Goal: Task Accomplishment & Management: Use online tool/utility

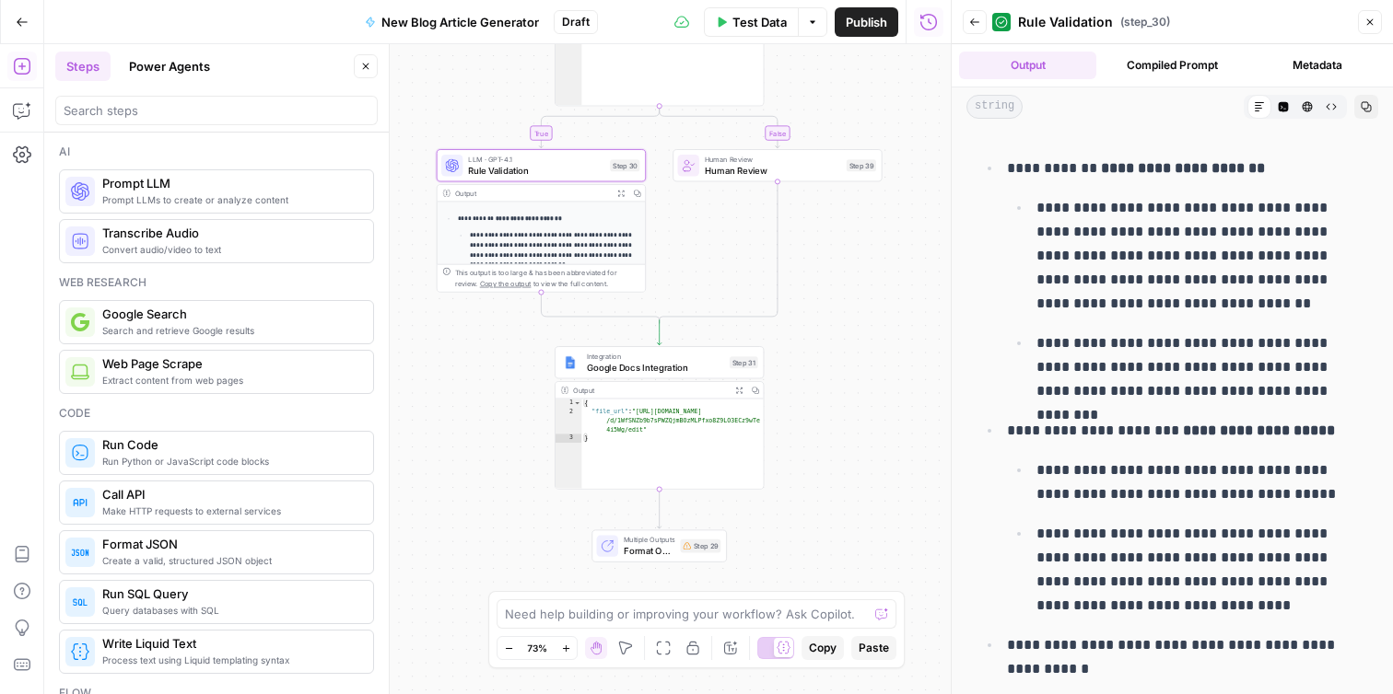
scroll to position [3088, 0]
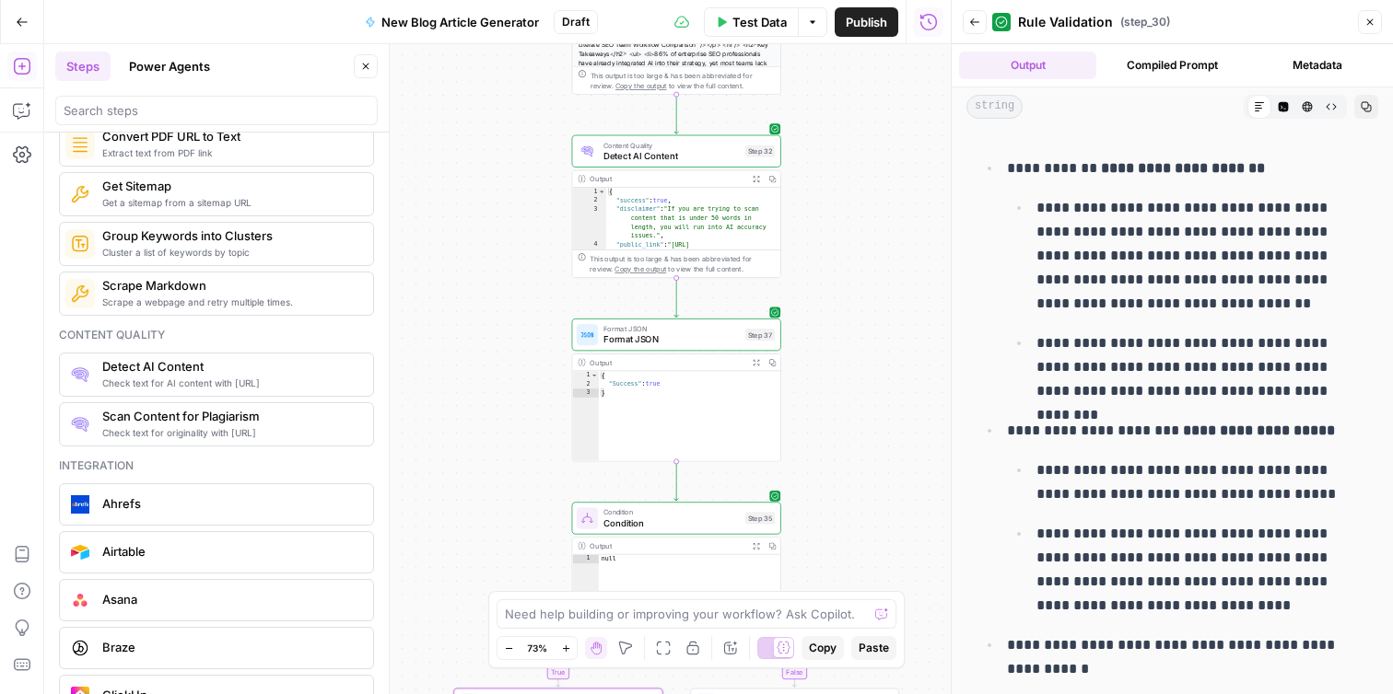
click at [666, 338] on span "Format JSON" at bounding box center [671, 340] width 136 height 14
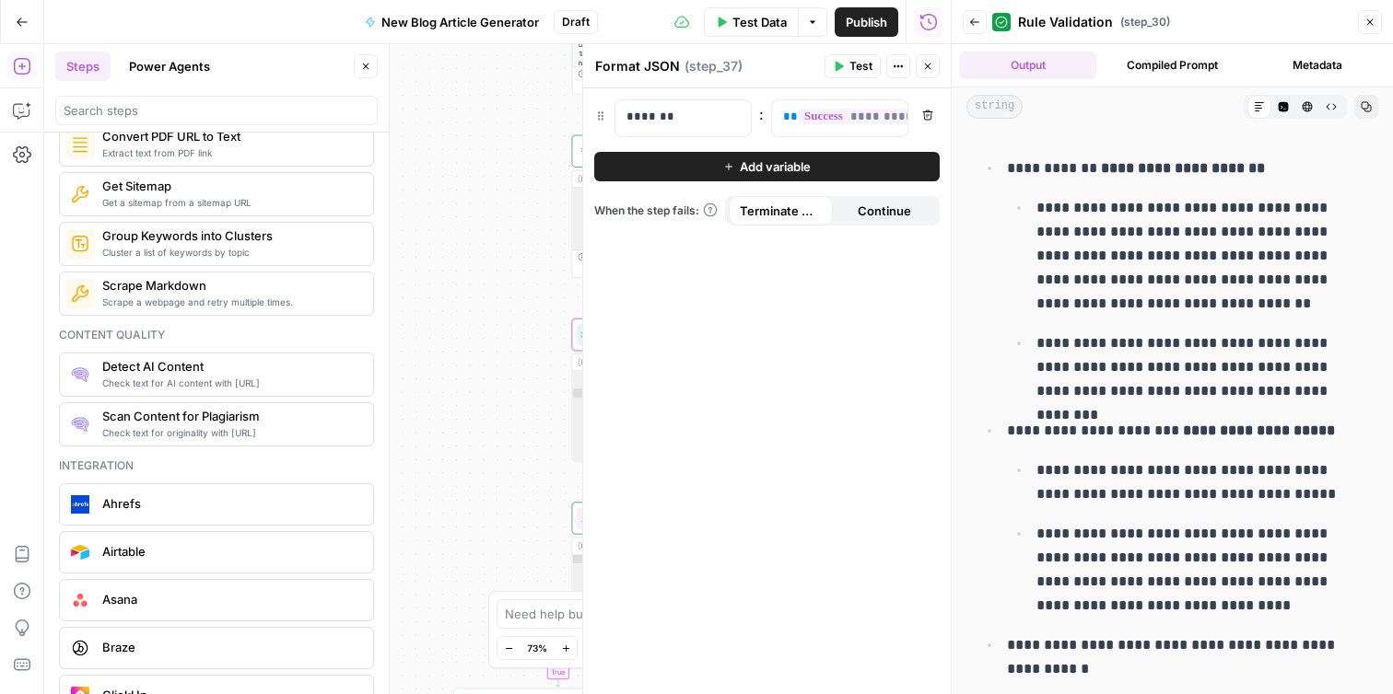
click at [676, 173] on button "Add variable" at bounding box center [766, 166] width 345 height 29
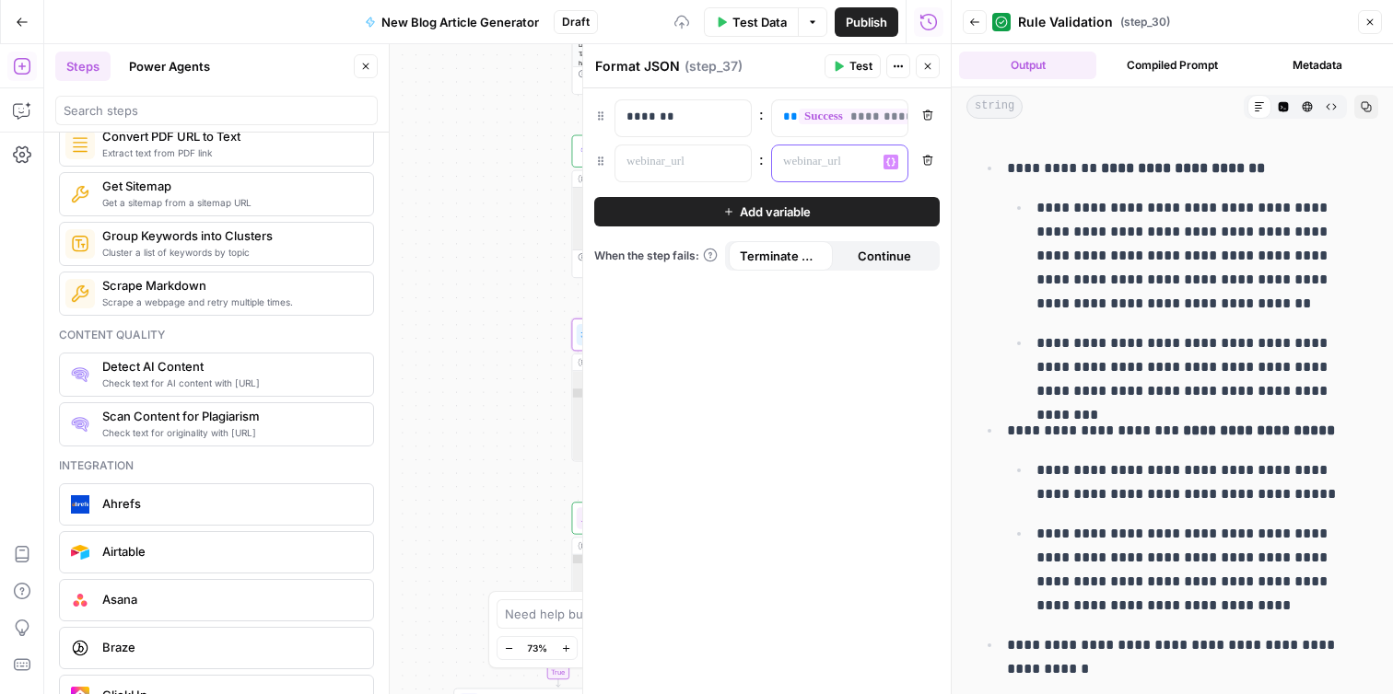
click at [820, 151] on div at bounding box center [825, 164] width 106 height 36
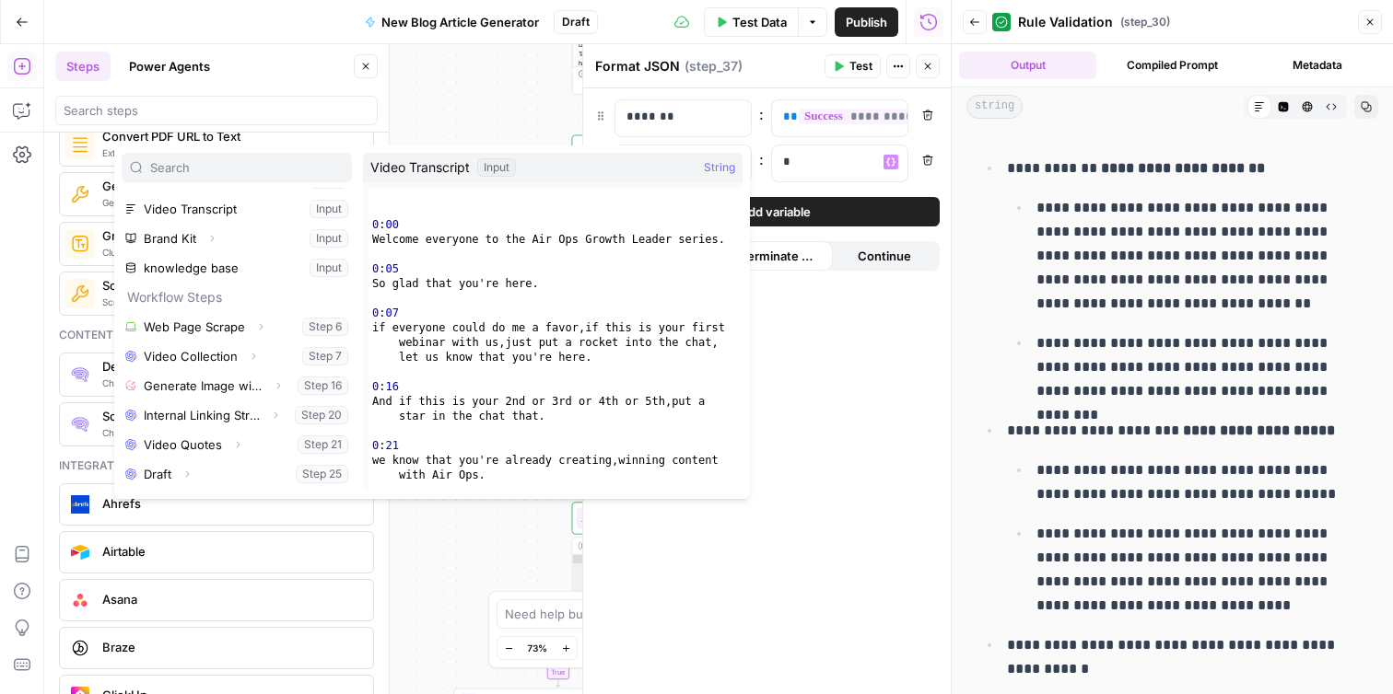
scroll to position [0, 0]
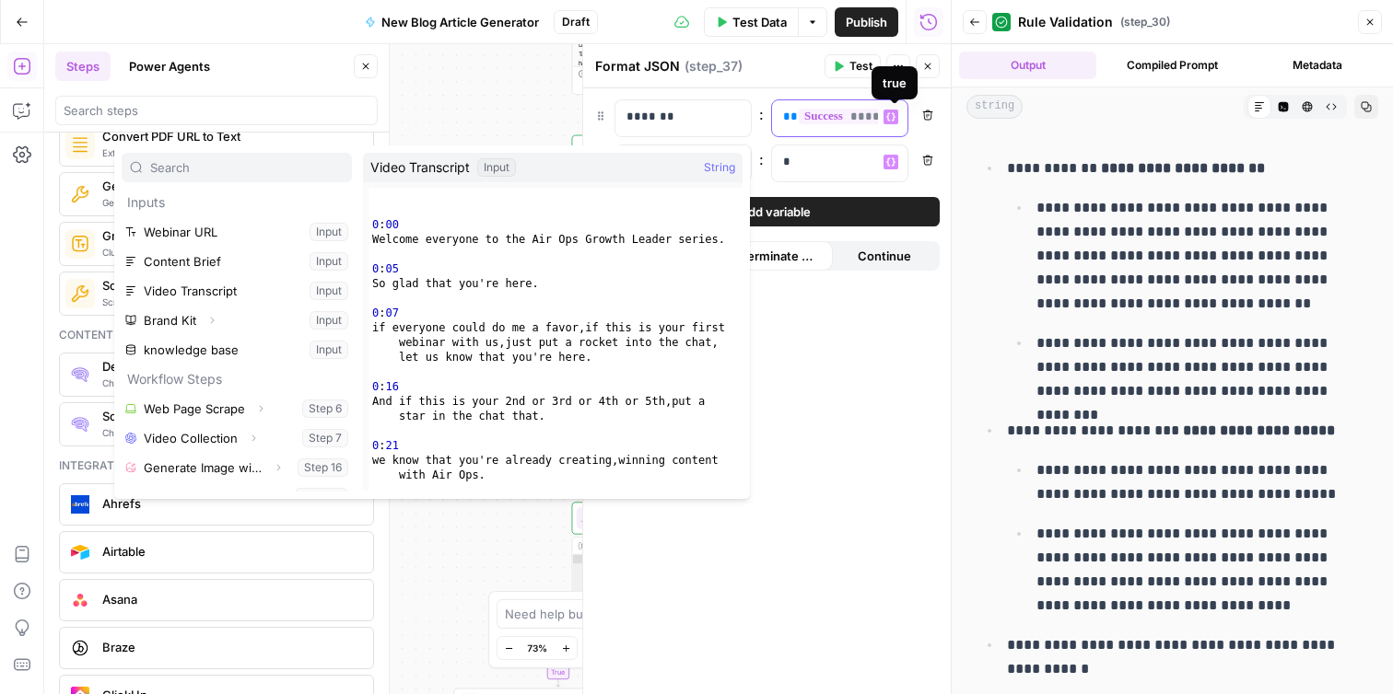
click at [848, 121] on span "**********" at bounding box center [901, 117] width 204 height 16
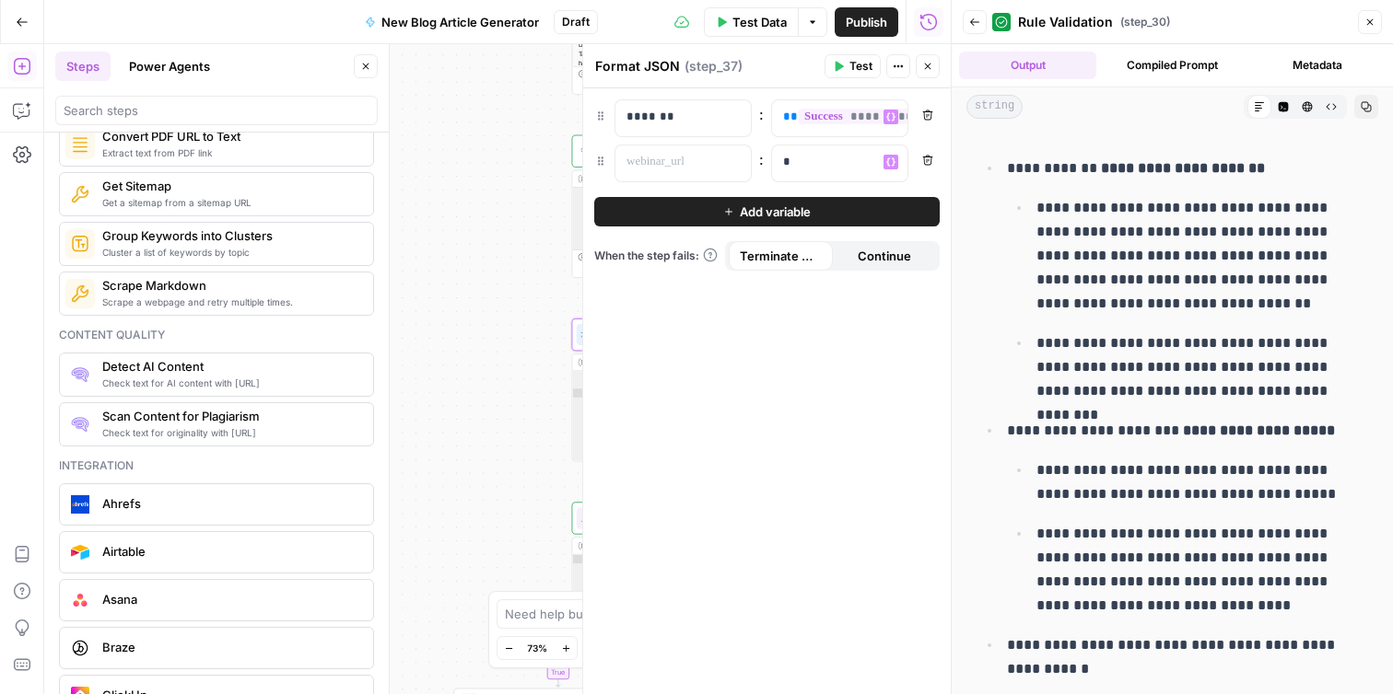
scroll to position [1042, 0]
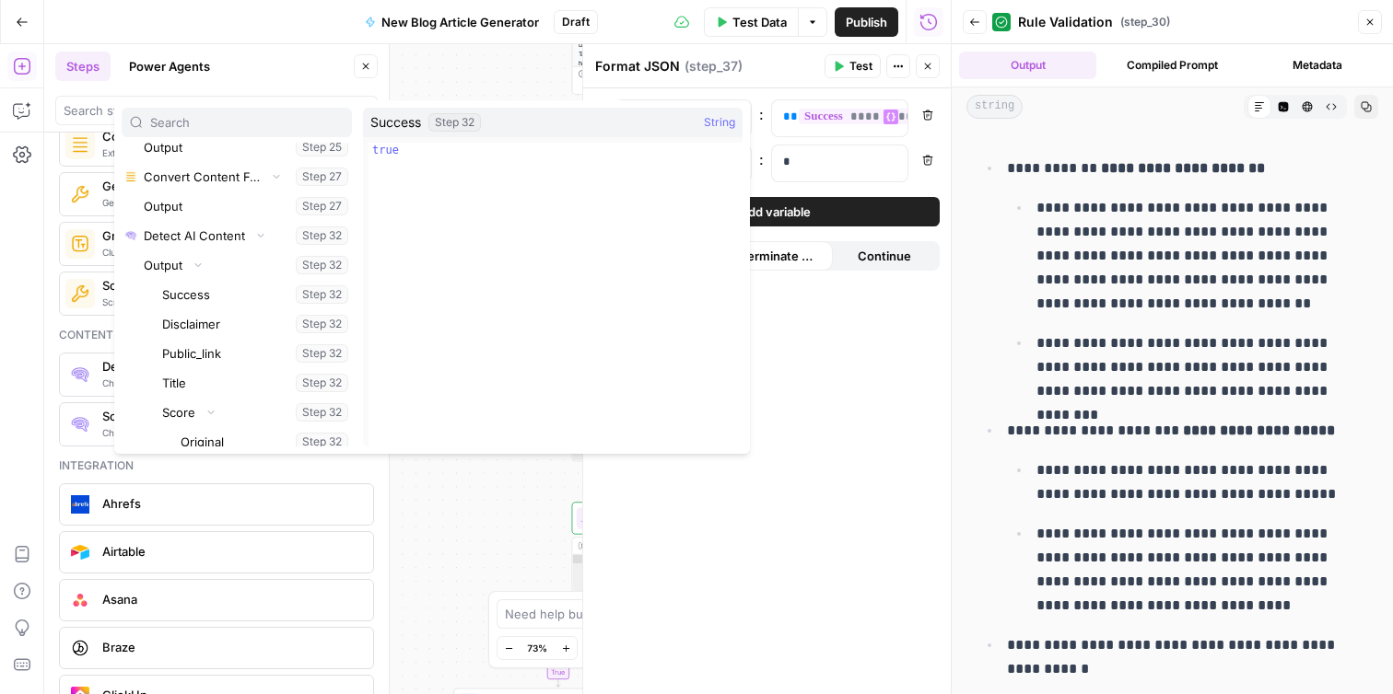
click at [763, 65] on div "Format JSON Format JSON ( step_37 )" at bounding box center [706, 66] width 225 height 20
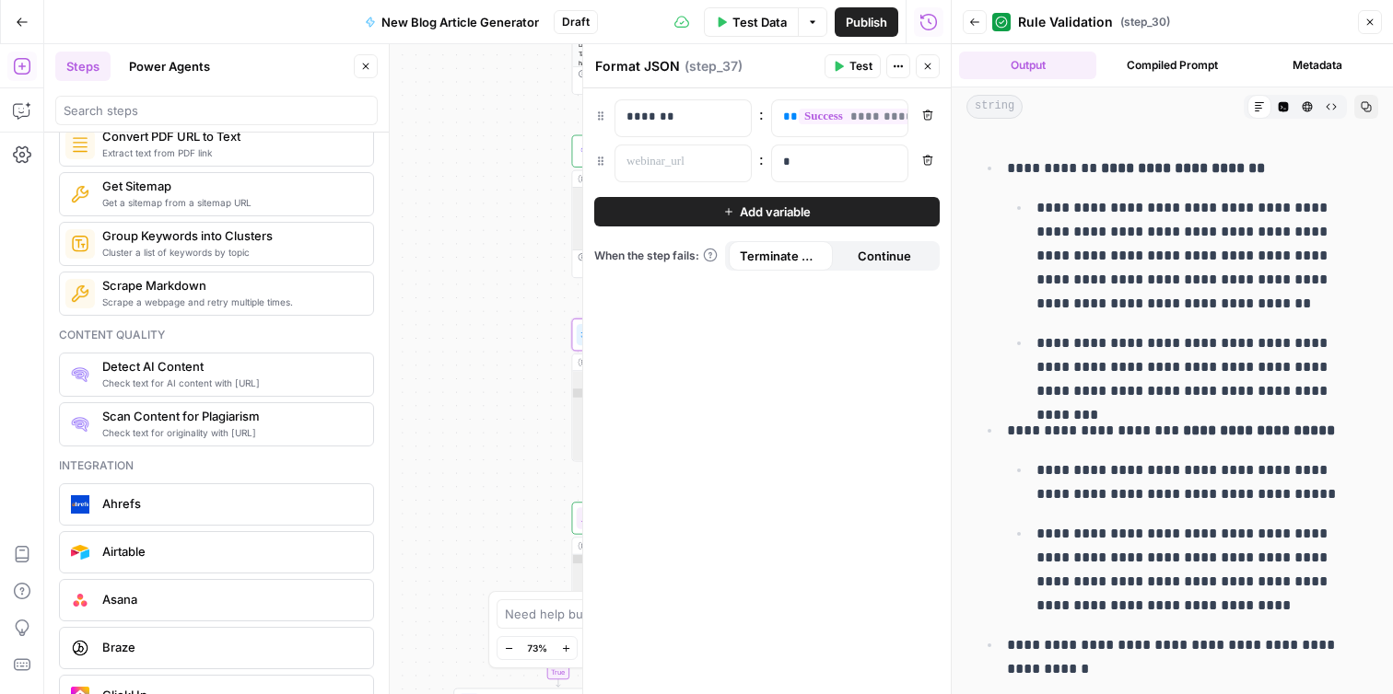
click at [926, 76] on button "Close" at bounding box center [928, 66] width 24 height 24
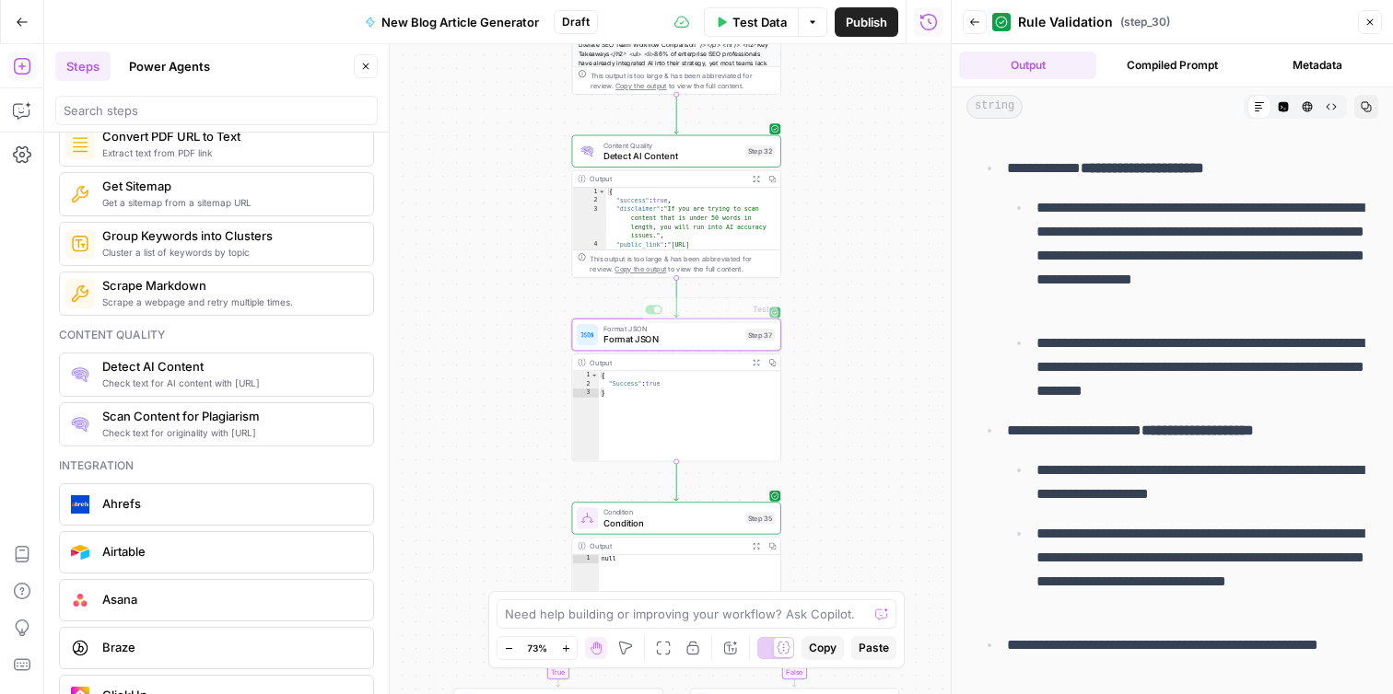
click at [663, 338] on span "Format JSON" at bounding box center [671, 340] width 136 height 14
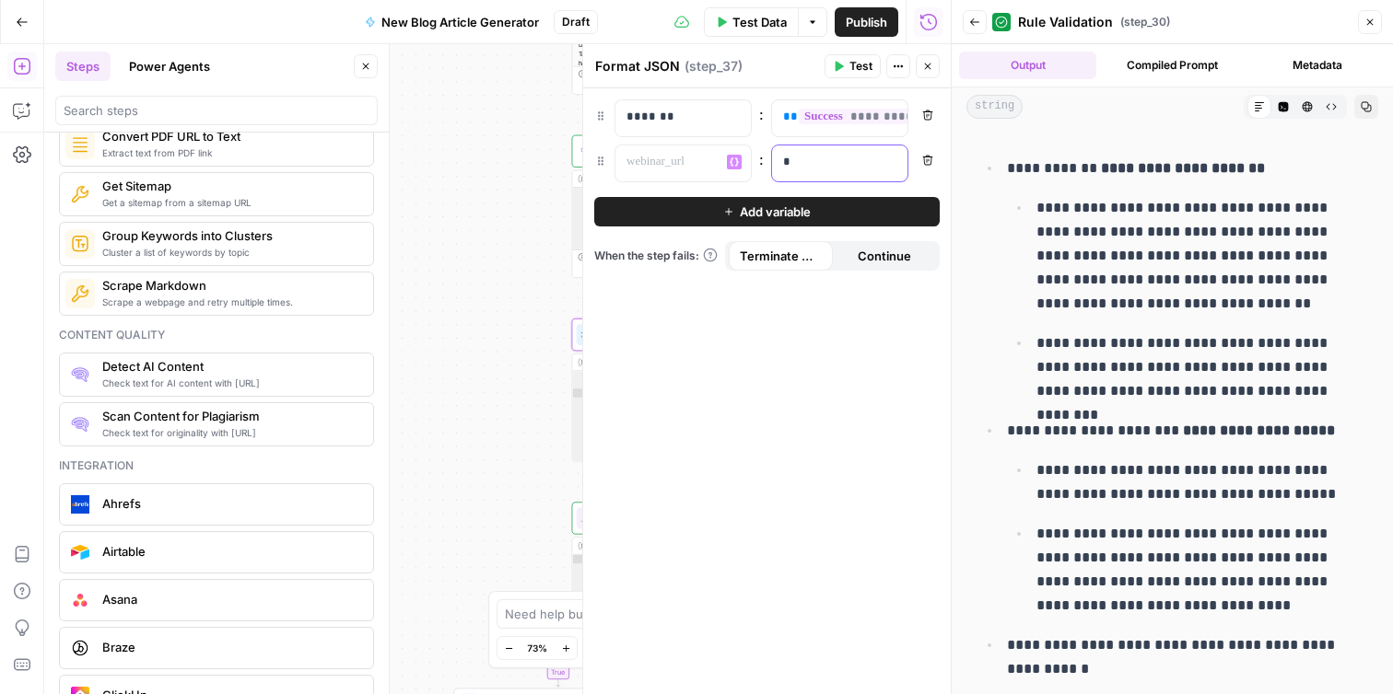
click at [813, 162] on p "*" at bounding box center [839, 162] width 113 height 18
click at [931, 72] on button "Close" at bounding box center [928, 66] width 24 height 24
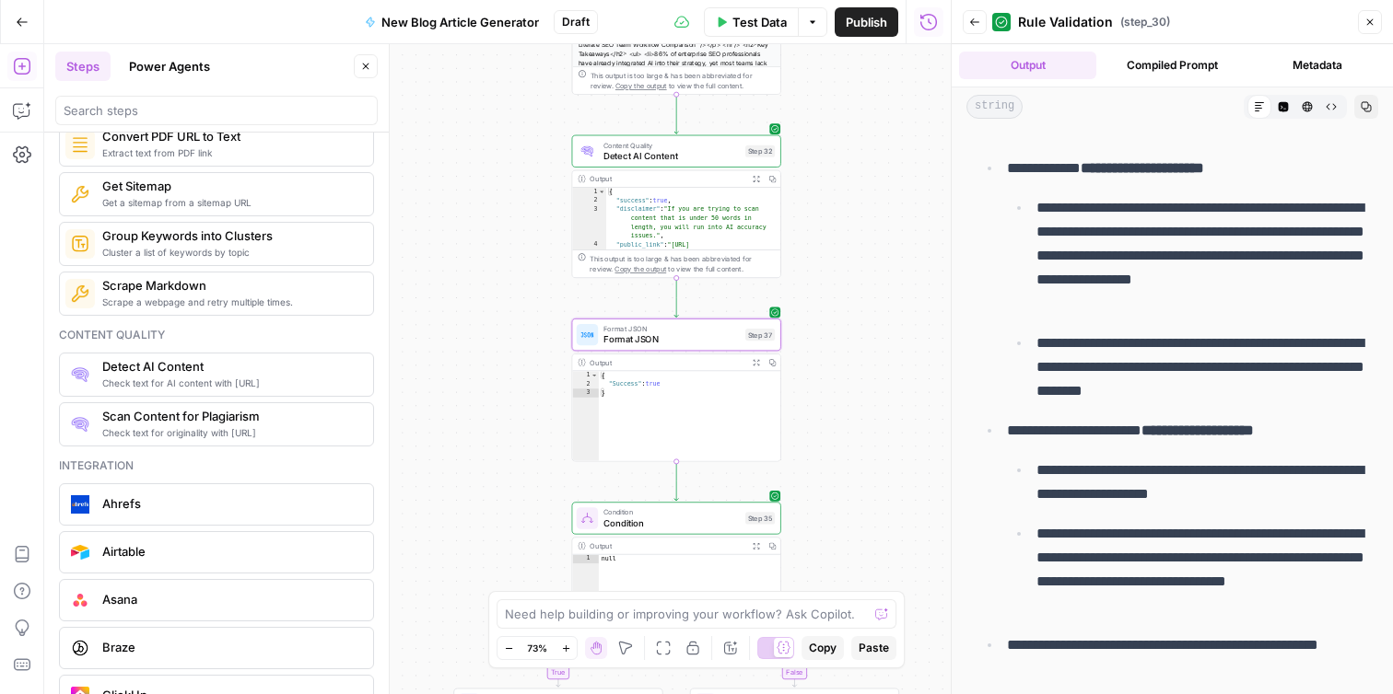
click at [861, 256] on div "**********" at bounding box center [497, 369] width 906 height 650
click at [709, 336] on span "Format JSON" at bounding box center [671, 340] width 136 height 14
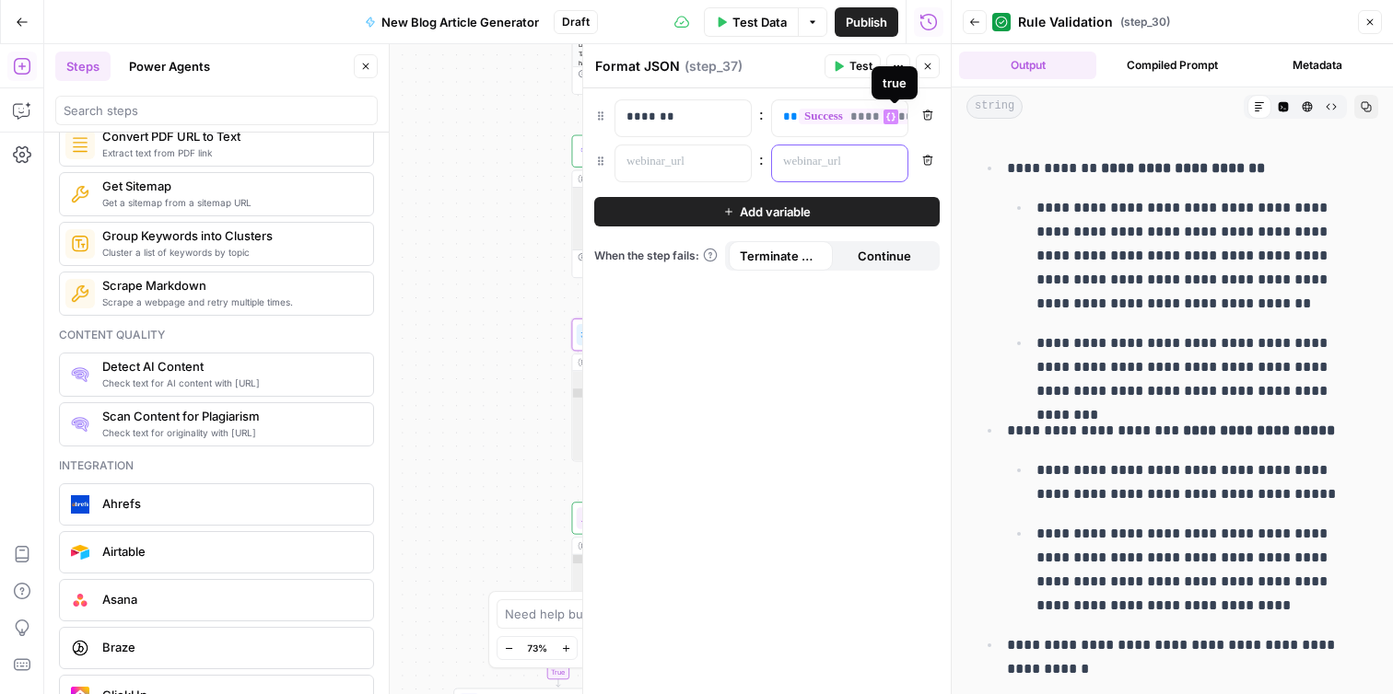
click at [793, 169] on p at bounding box center [825, 162] width 84 height 18
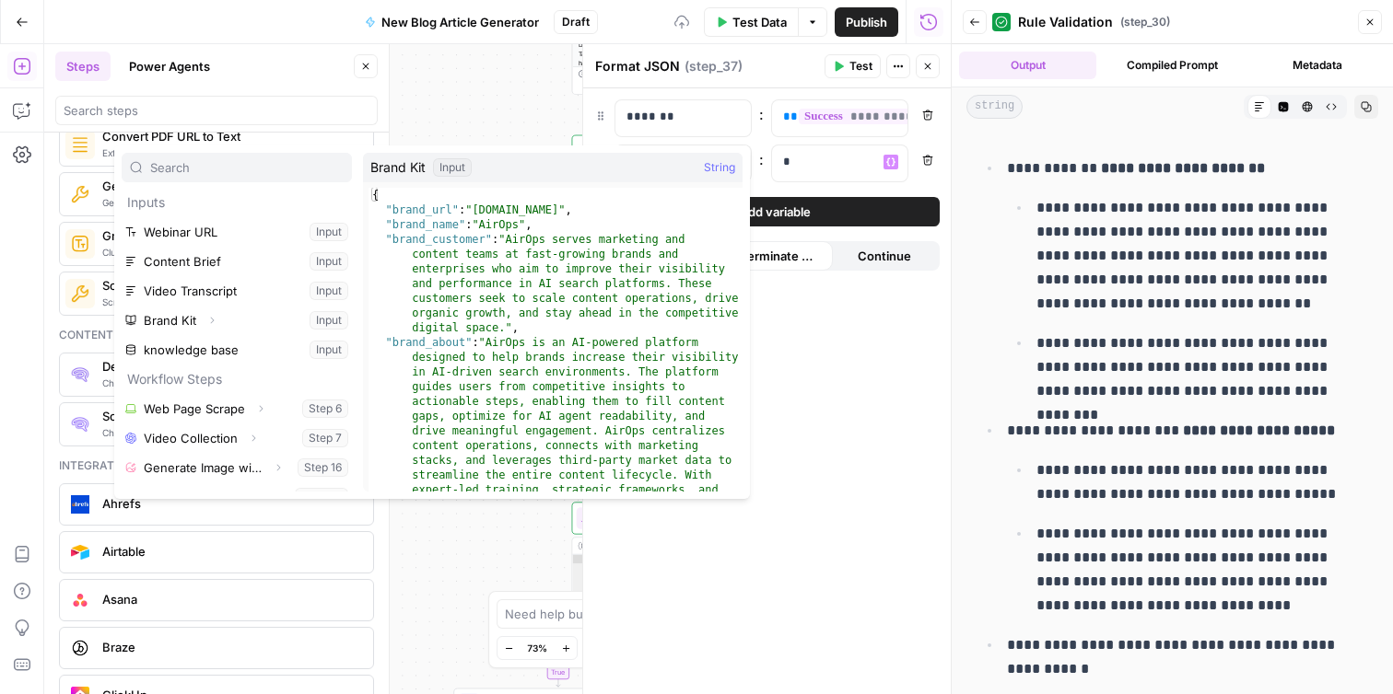
scroll to position [138, 0]
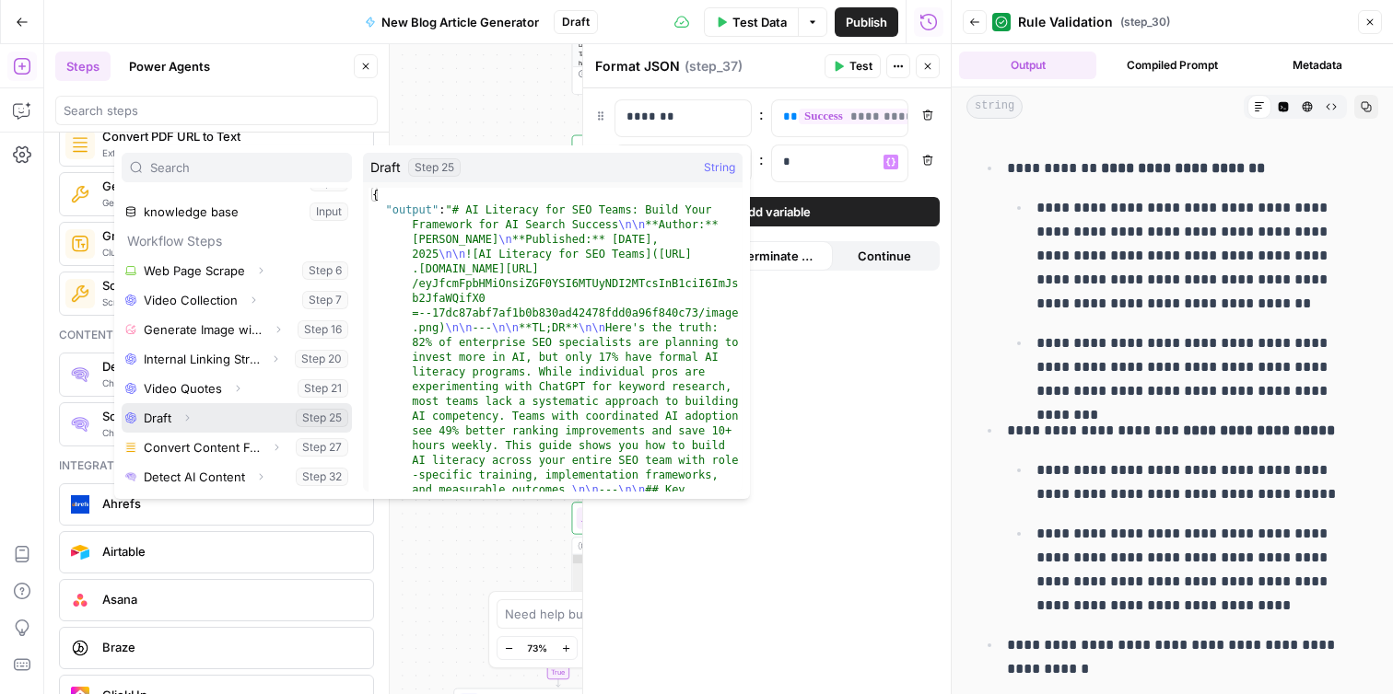
click at [188, 417] on icon "button" at bounding box center [187, 417] width 4 height 6
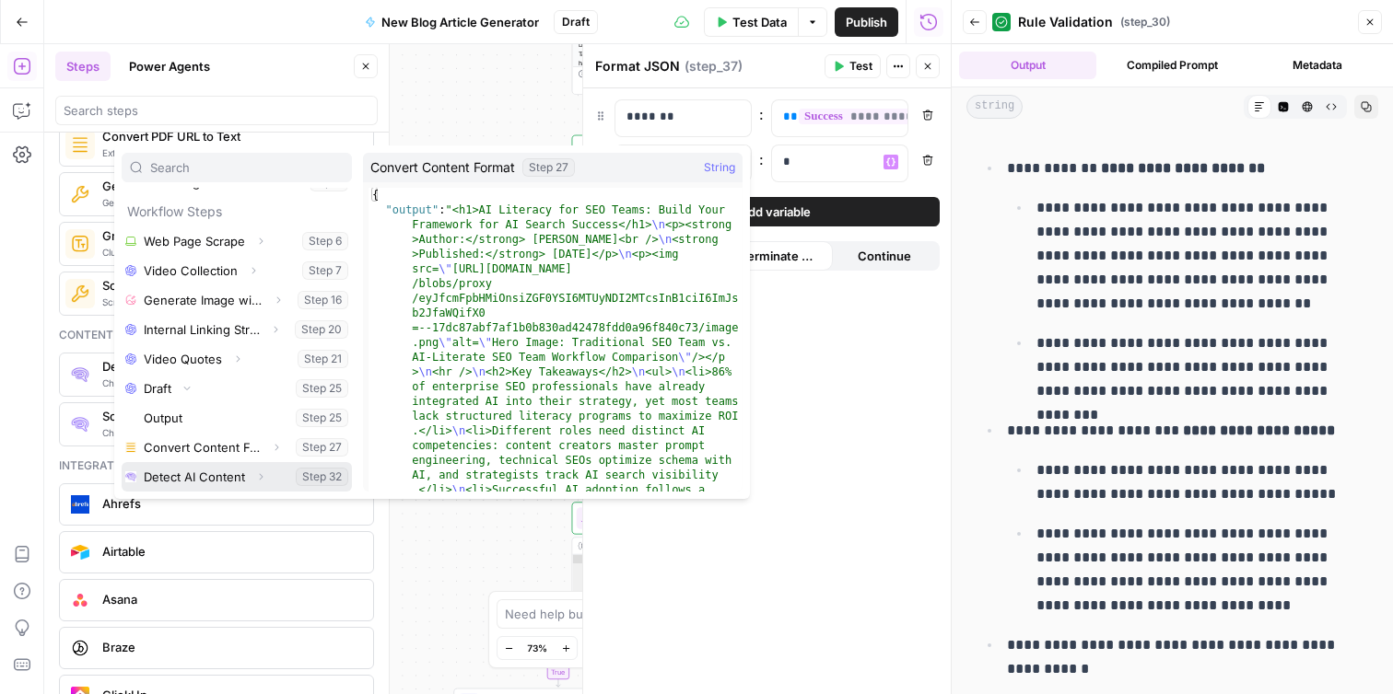
click at [258, 479] on icon "button" at bounding box center [260, 477] width 11 height 11
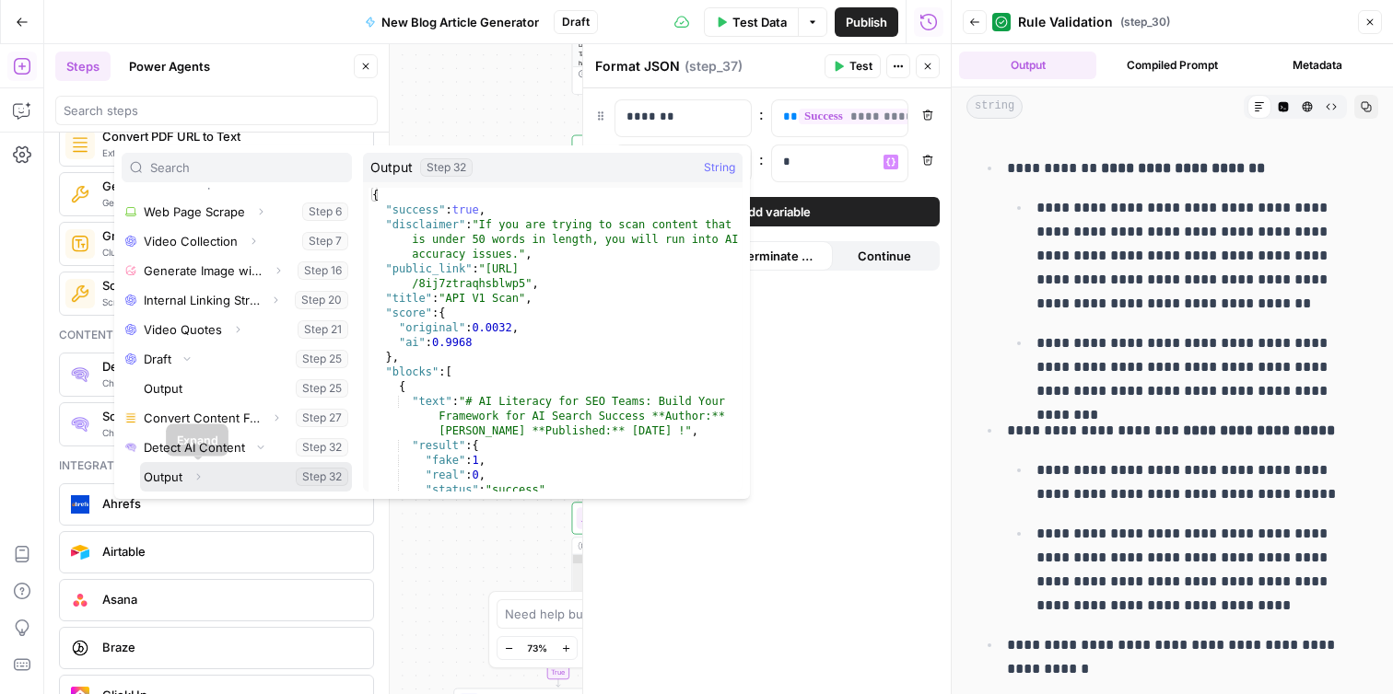
click at [198, 477] on icon "button" at bounding box center [198, 477] width 11 height 11
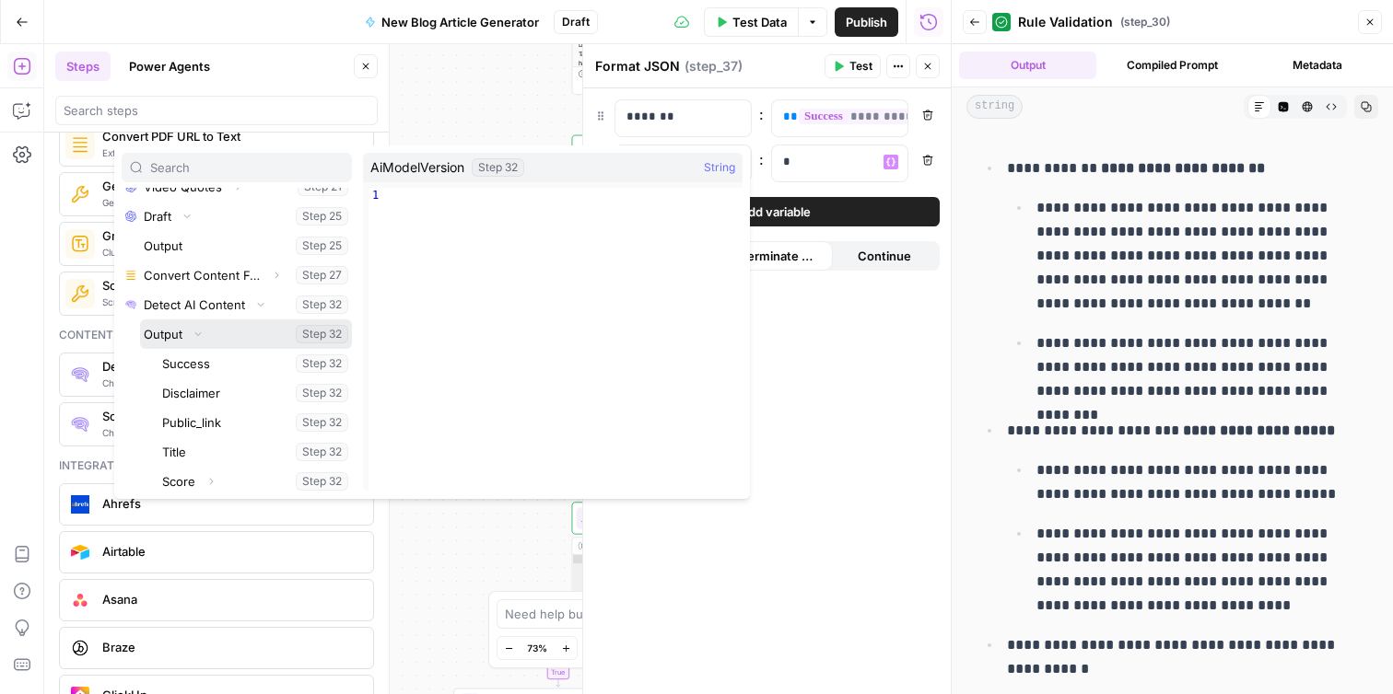
scroll to position [329, 0]
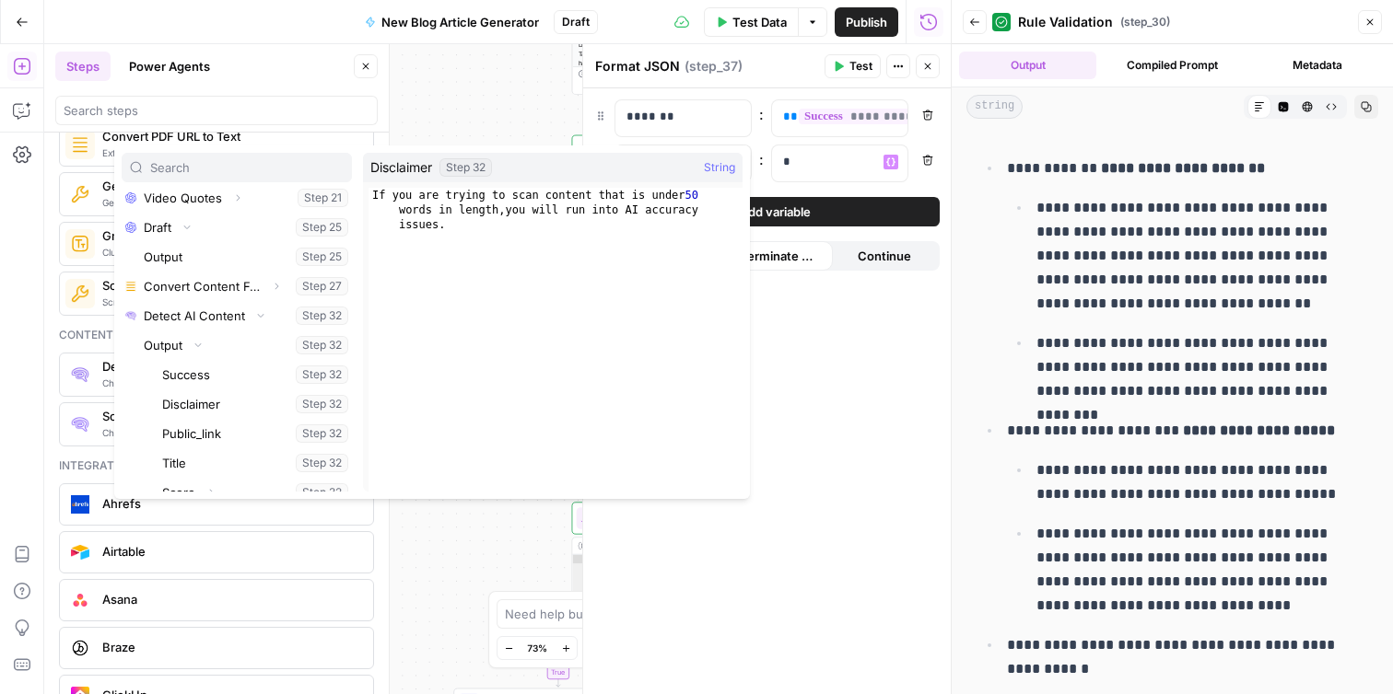
click at [484, 104] on div "**********" at bounding box center [497, 369] width 906 height 650
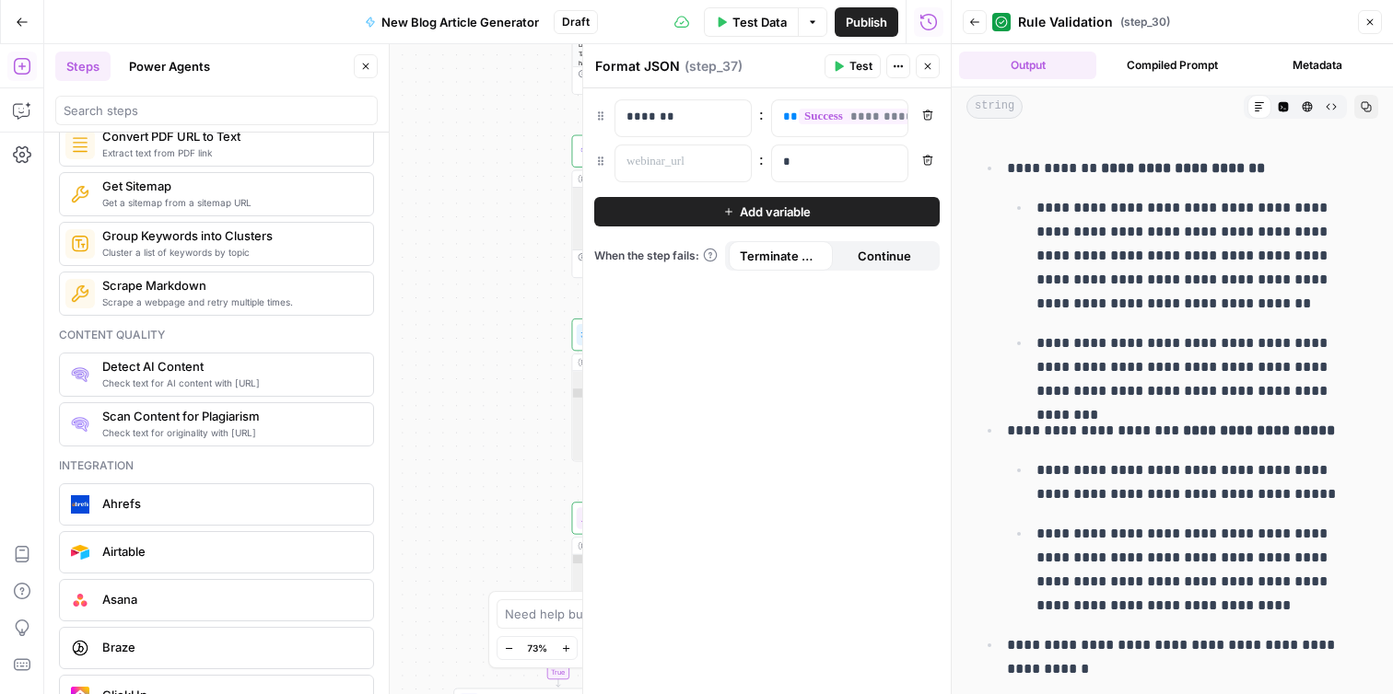
click at [916, 70] on button "Close" at bounding box center [928, 66] width 24 height 24
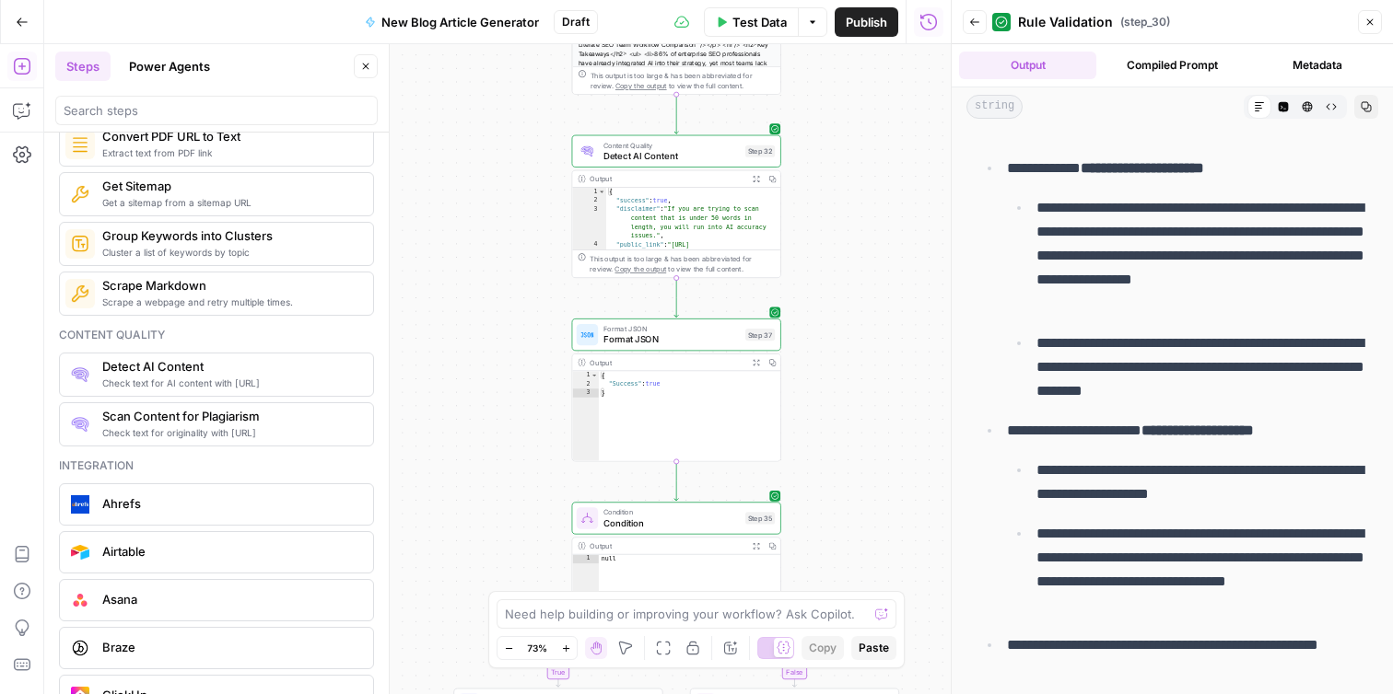
click at [749, 329] on div "Step 37" at bounding box center [759, 335] width 29 height 12
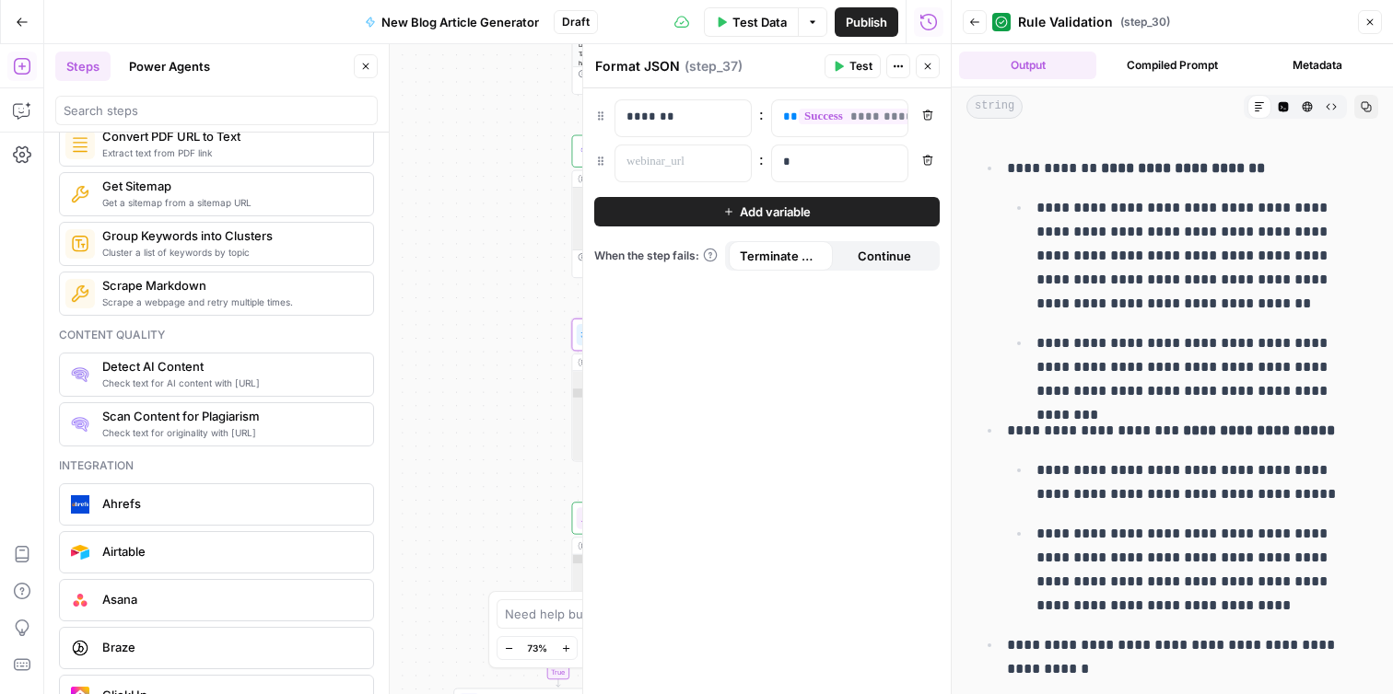
click at [926, 63] on icon "button" at bounding box center [927, 66] width 11 height 11
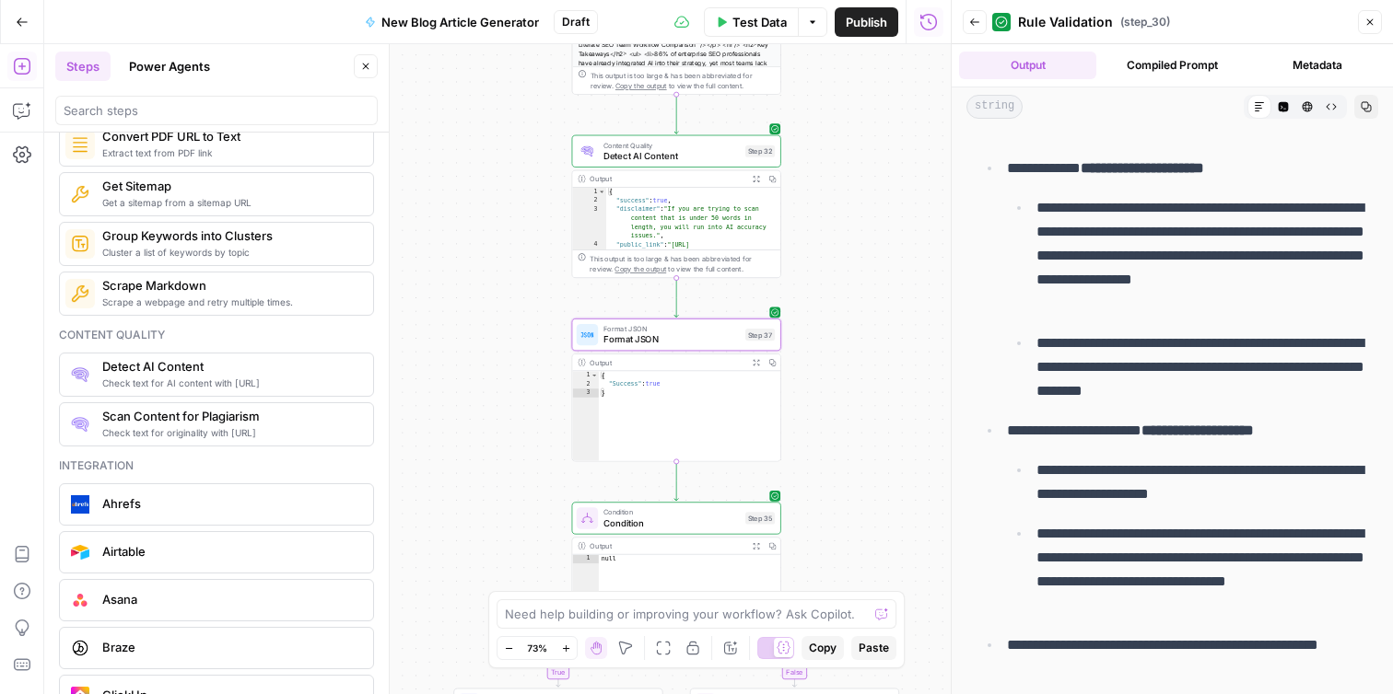
click at [823, 286] on div "**********" at bounding box center [497, 369] width 906 height 650
click at [1384, 24] on header "Back Rule Validation ( step_30 ) Close" at bounding box center [1171, 22] width 441 height 44
click at [1373, 24] on icon "button" at bounding box center [1369, 22] width 11 height 11
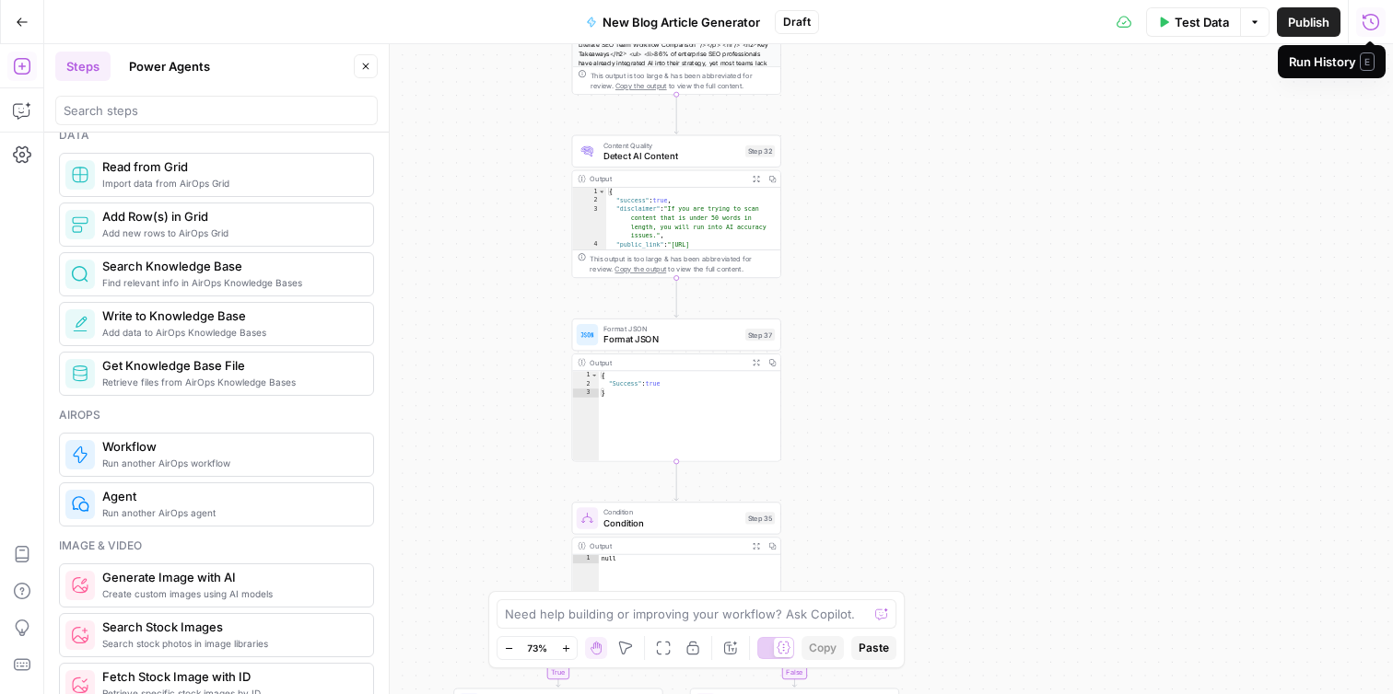
scroll to position [786, 0]
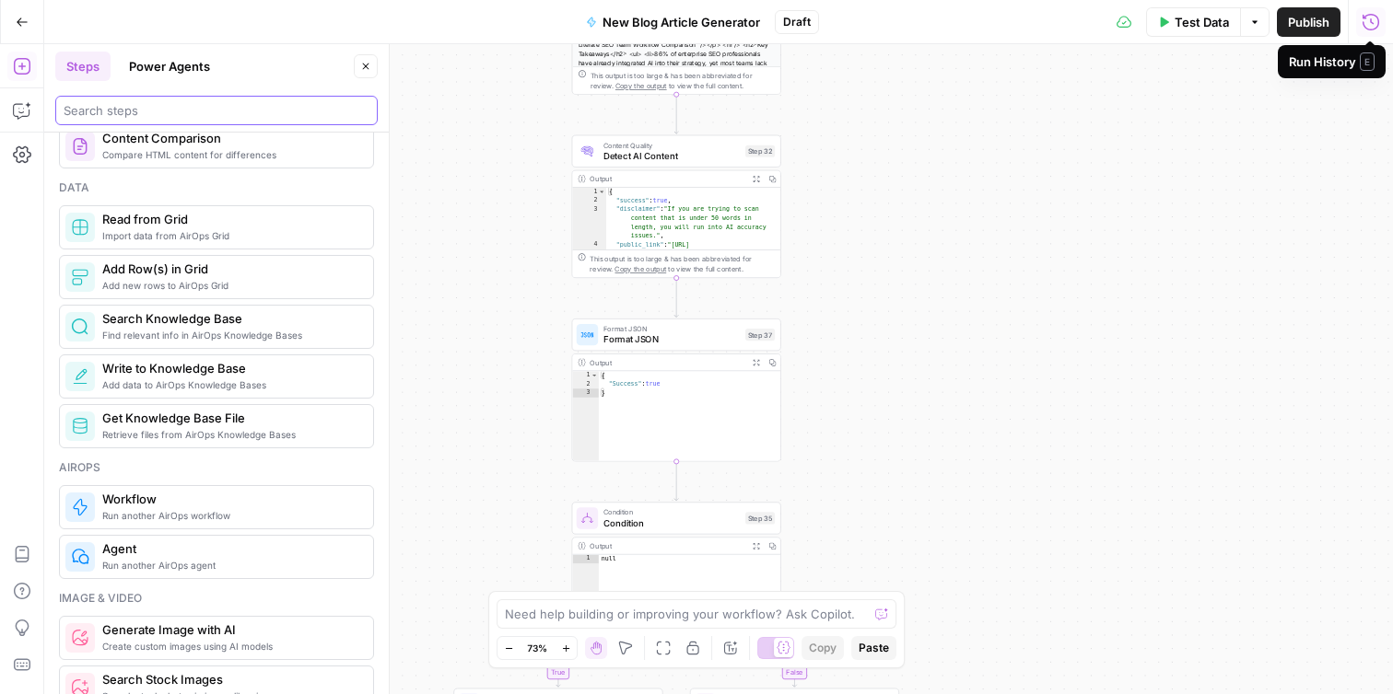
click at [203, 111] on input "search" at bounding box center [217, 110] width 306 height 18
type input "l"
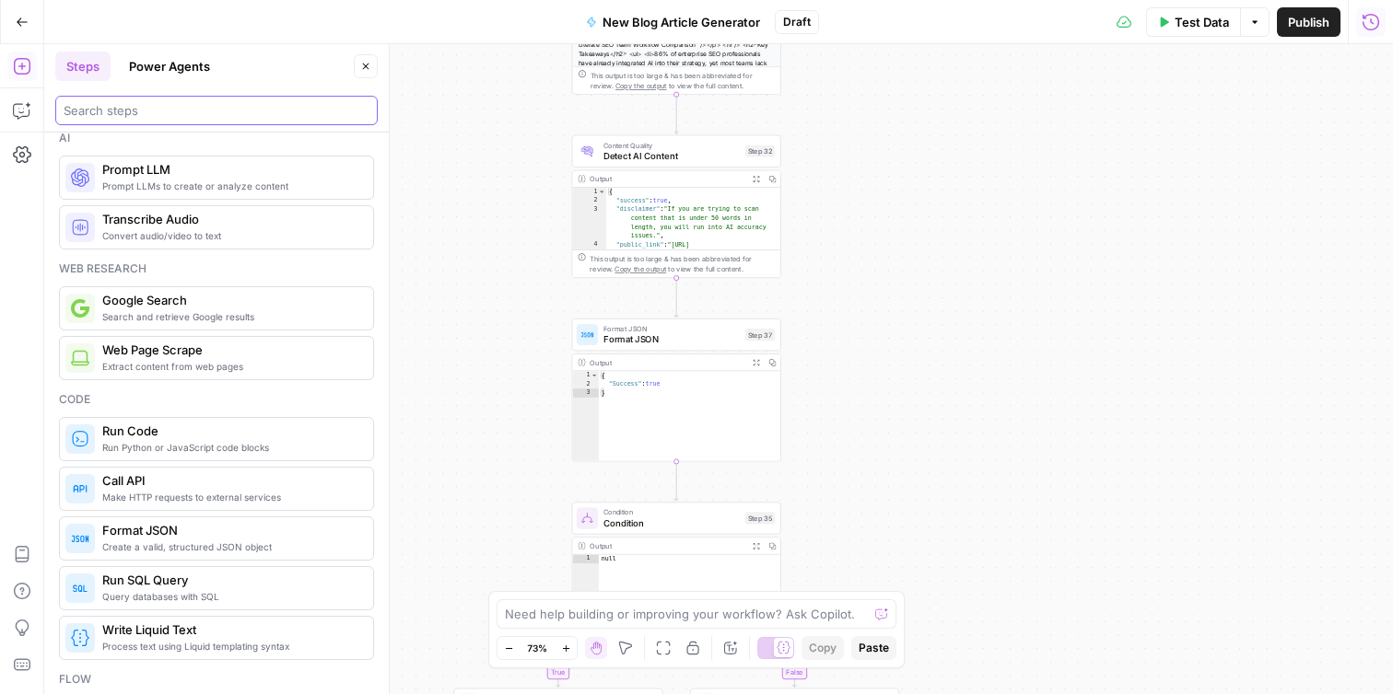
scroll to position [0, 0]
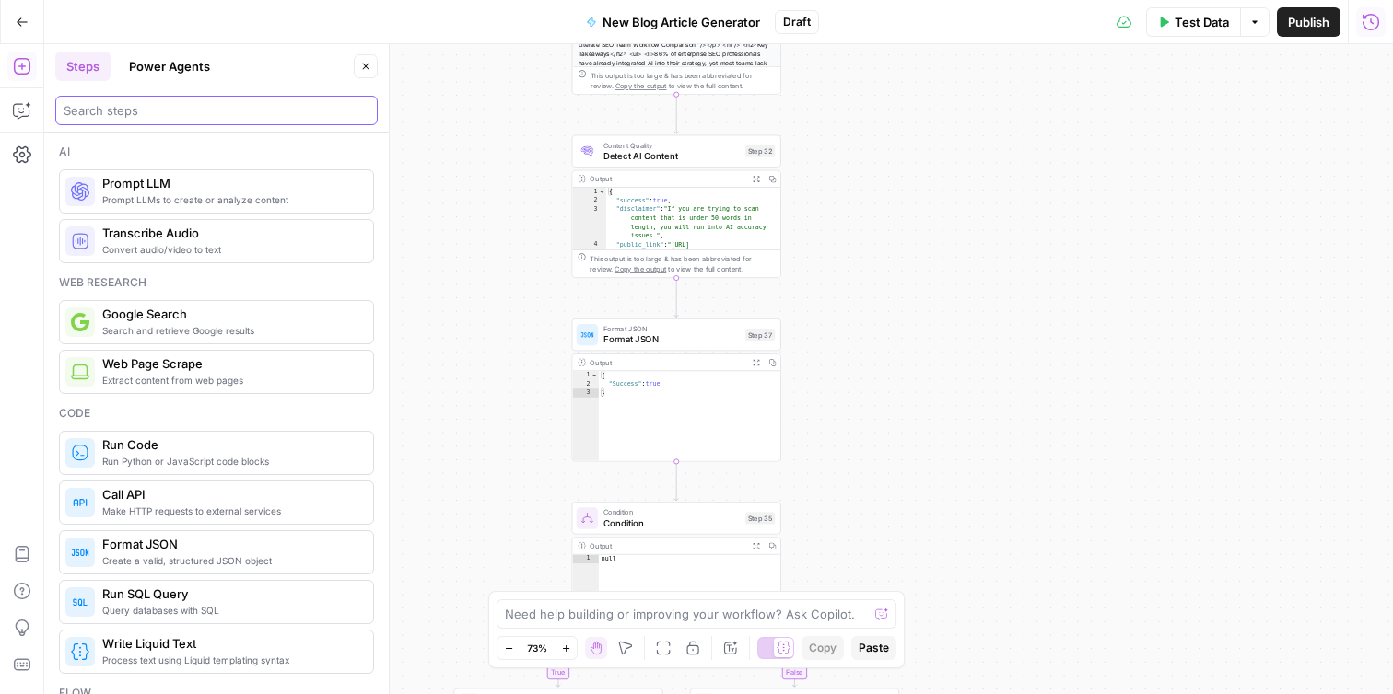
click at [182, 118] on input "search" at bounding box center [217, 110] width 306 height 18
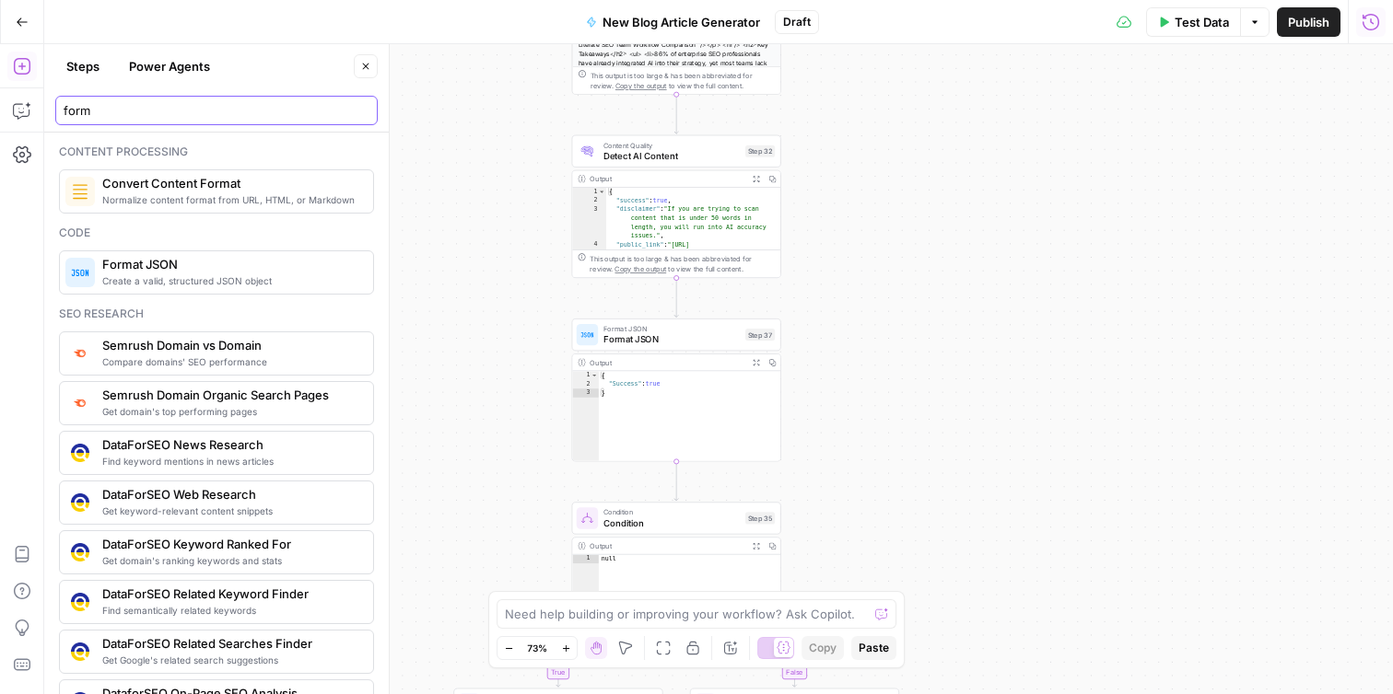
type input "form"
click at [179, 266] on span "Format JSON" at bounding box center [230, 264] width 256 height 18
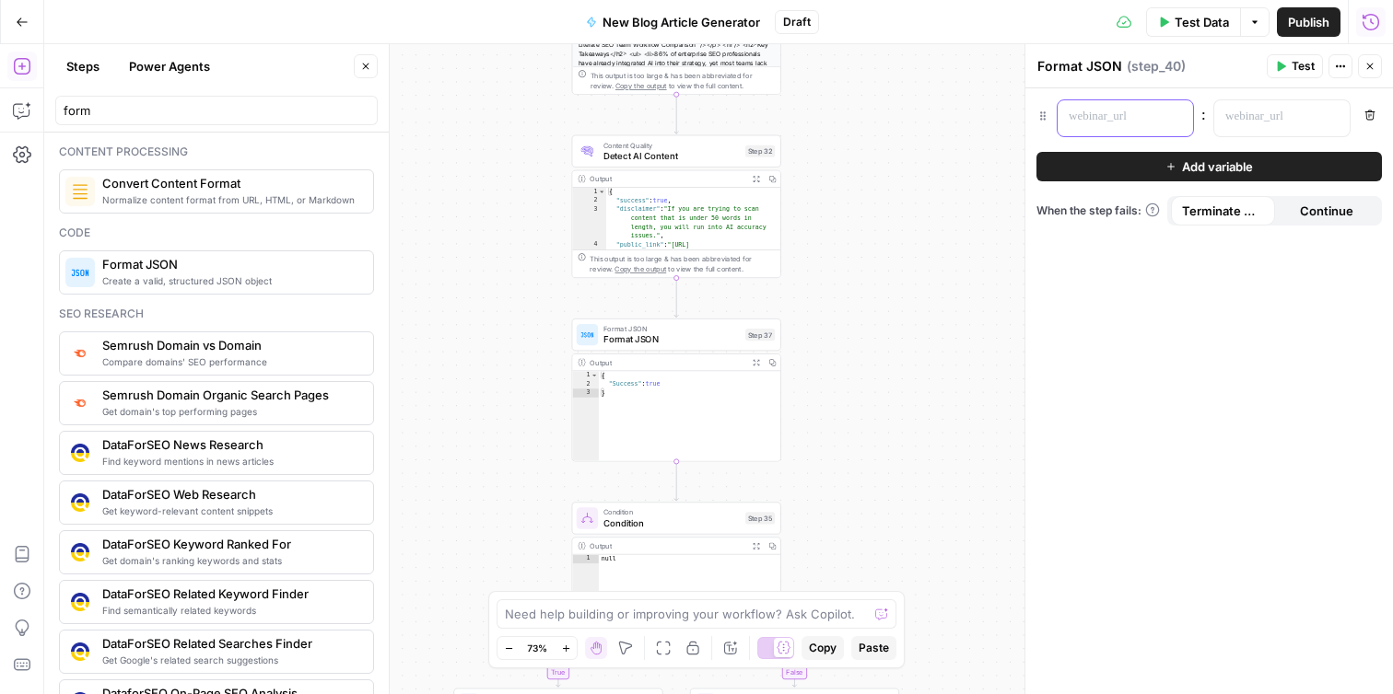
click at [1126, 119] on p at bounding box center [1110, 117] width 84 height 18
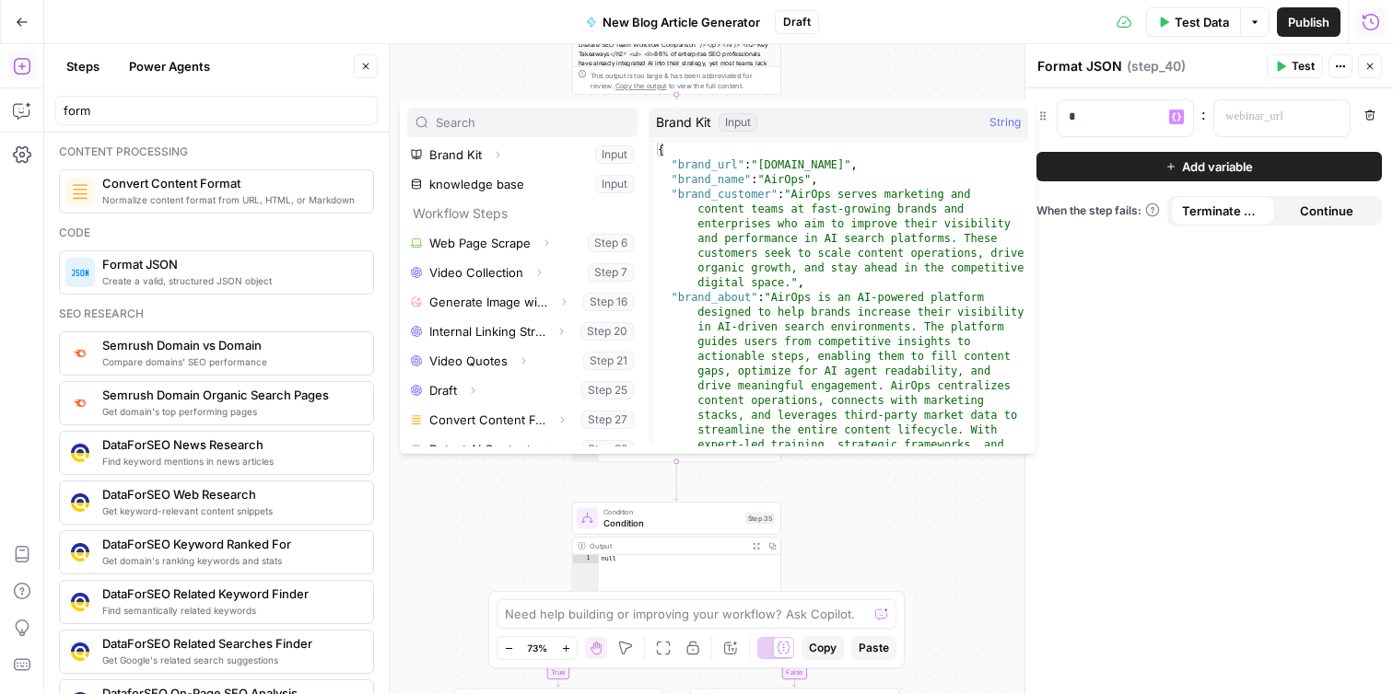
scroll to position [124, 0]
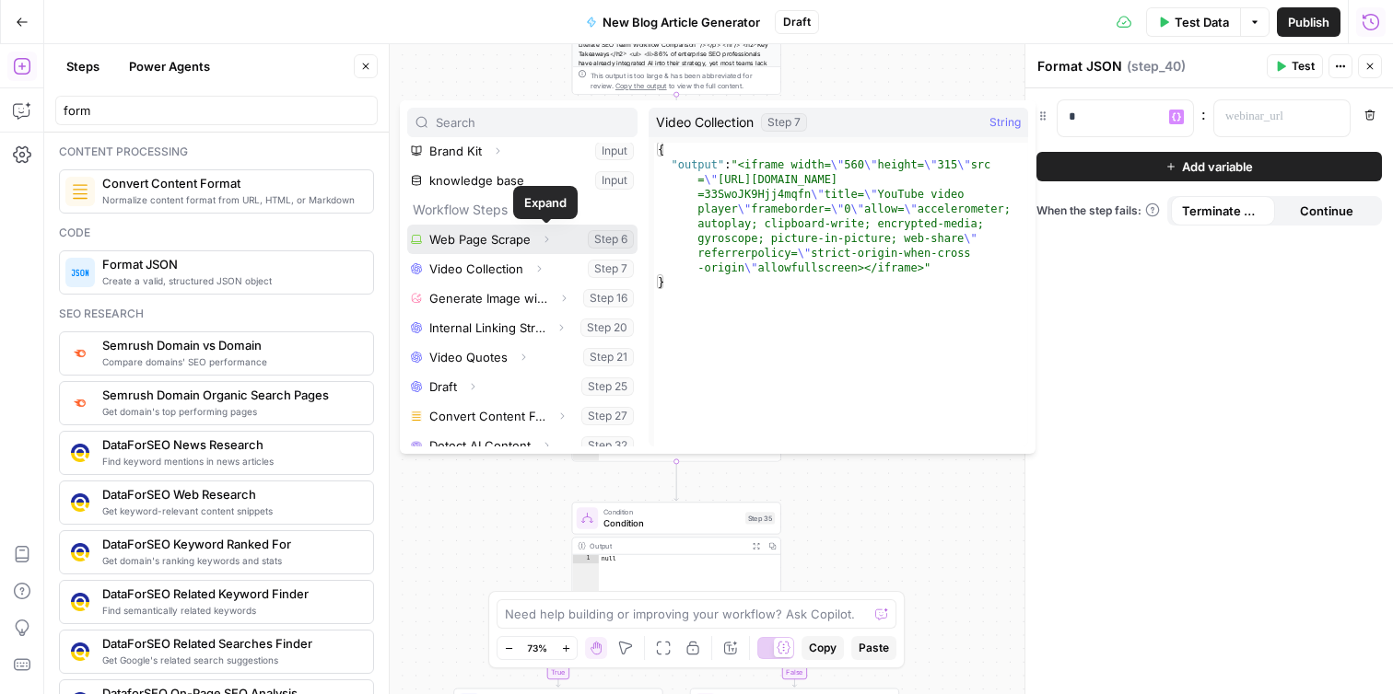
click at [538, 242] on button "Expand" at bounding box center [546, 240] width 24 height 24
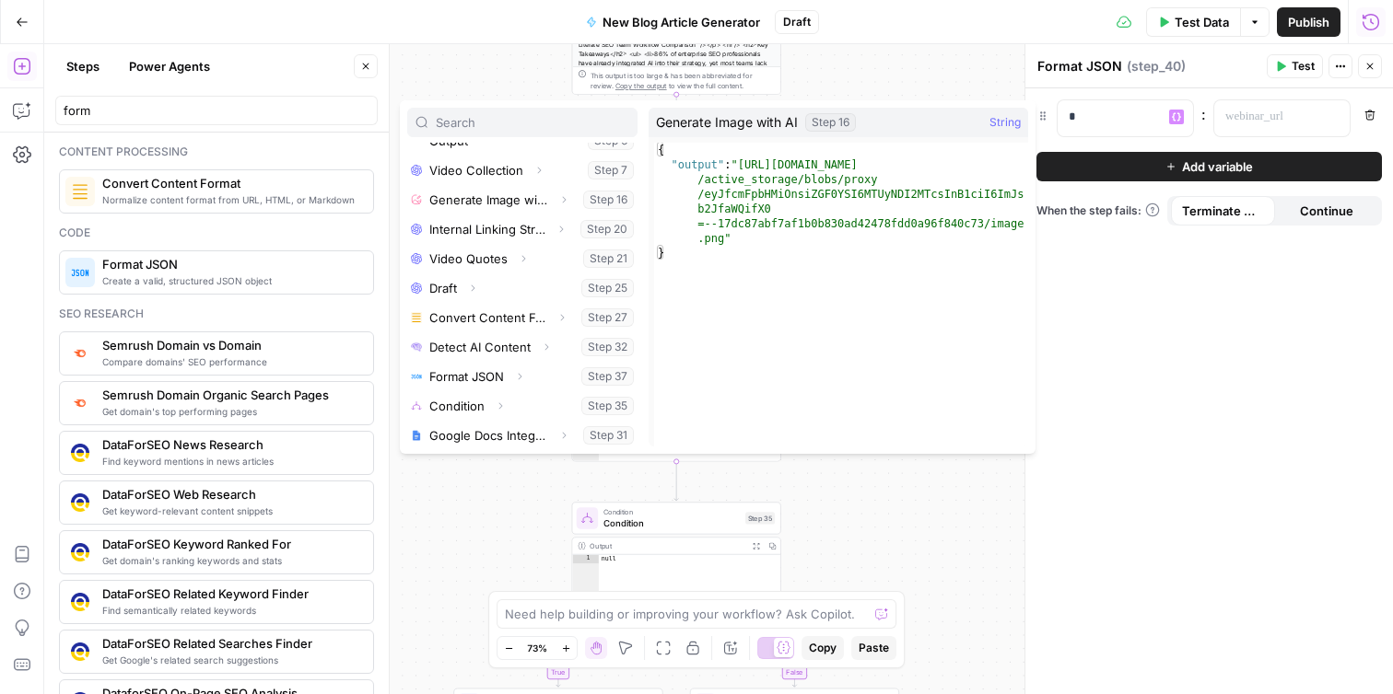
scroll to position [251, 0]
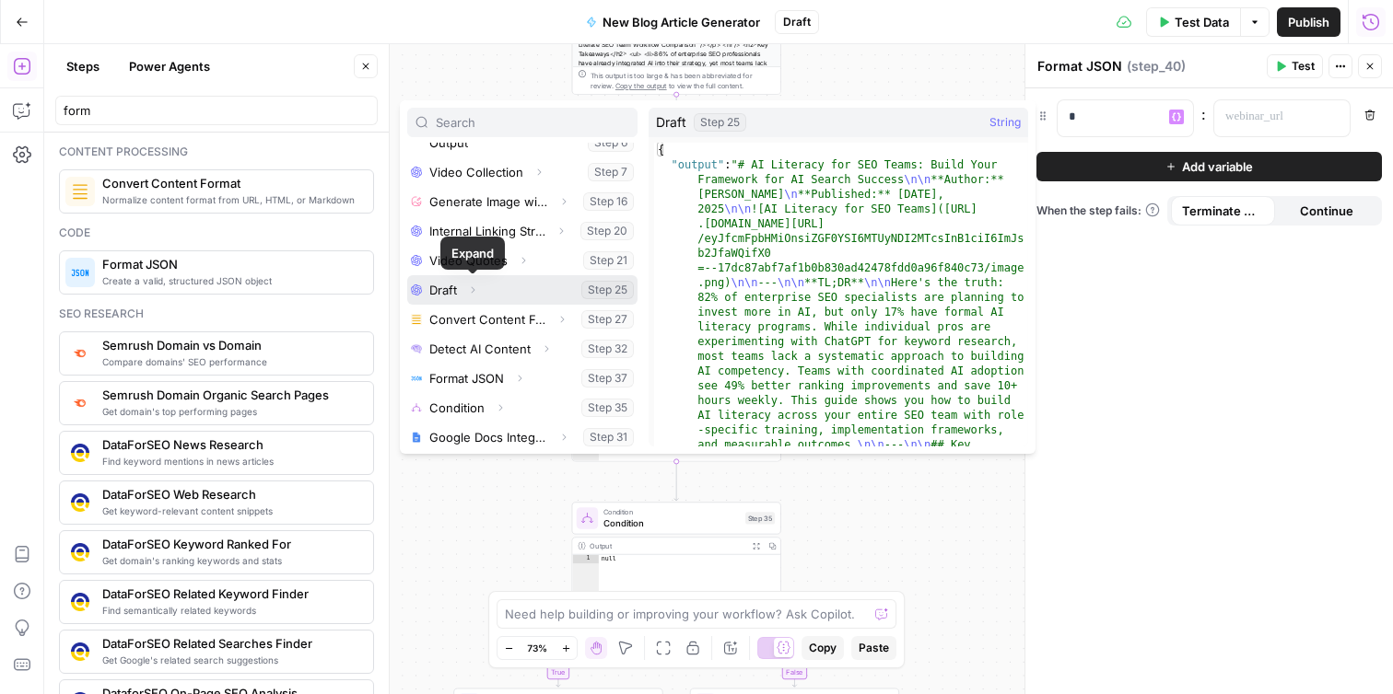
click at [478, 291] on button "Expand" at bounding box center [473, 290] width 24 height 24
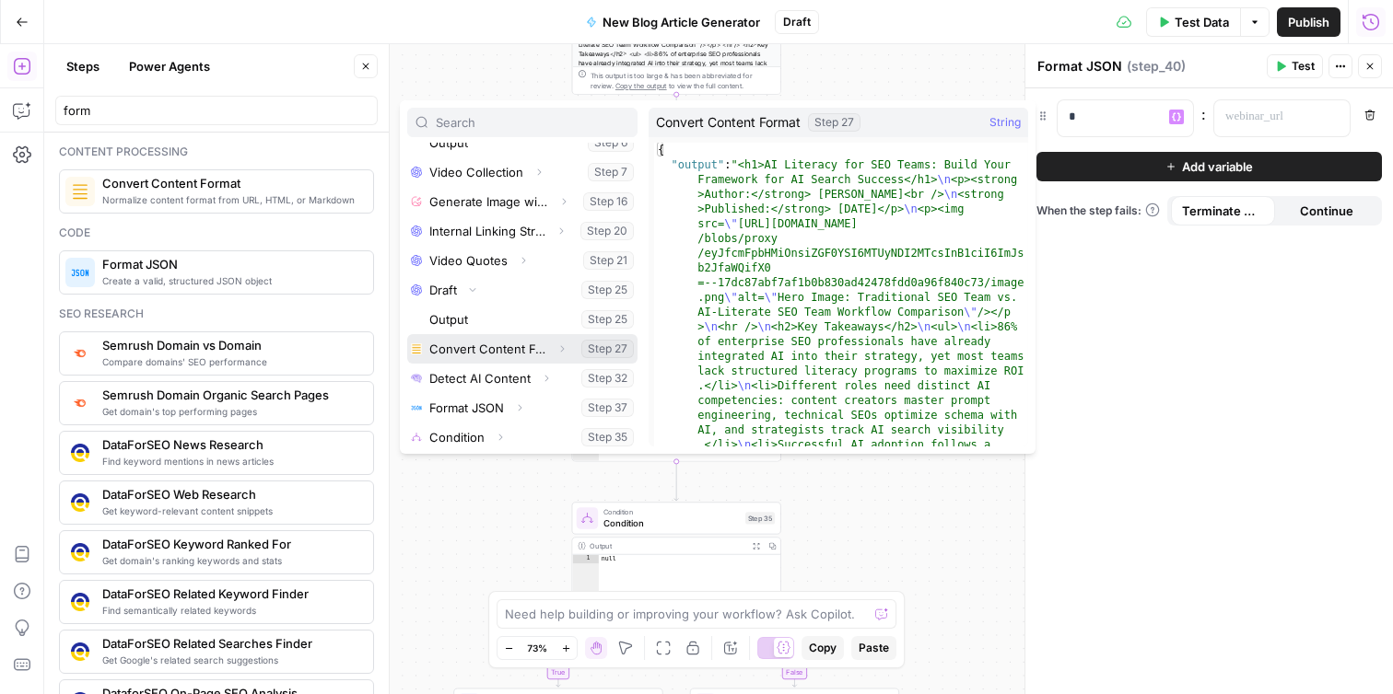
click at [543, 350] on button "Select variable Convert Content Format" at bounding box center [522, 348] width 230 height 29
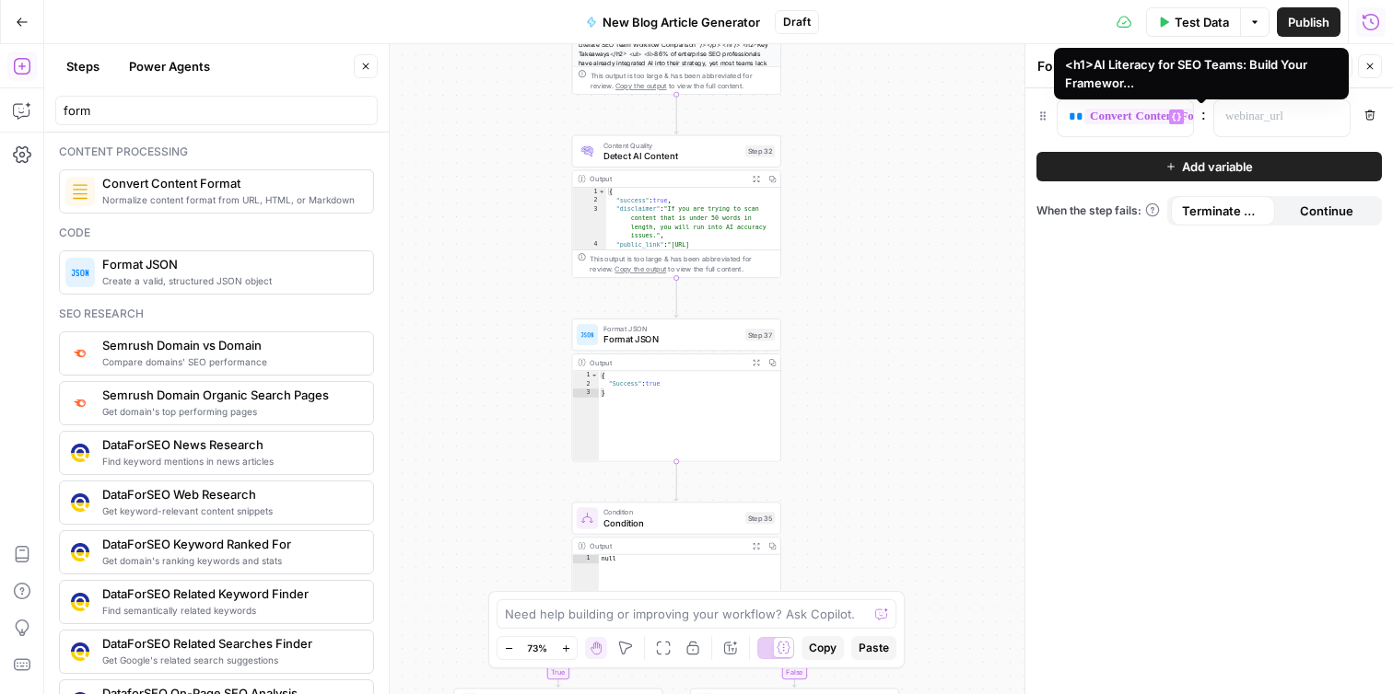
click at [1146, 116] on span "**********" at bounding box center [1205, 117] width 243 height 16
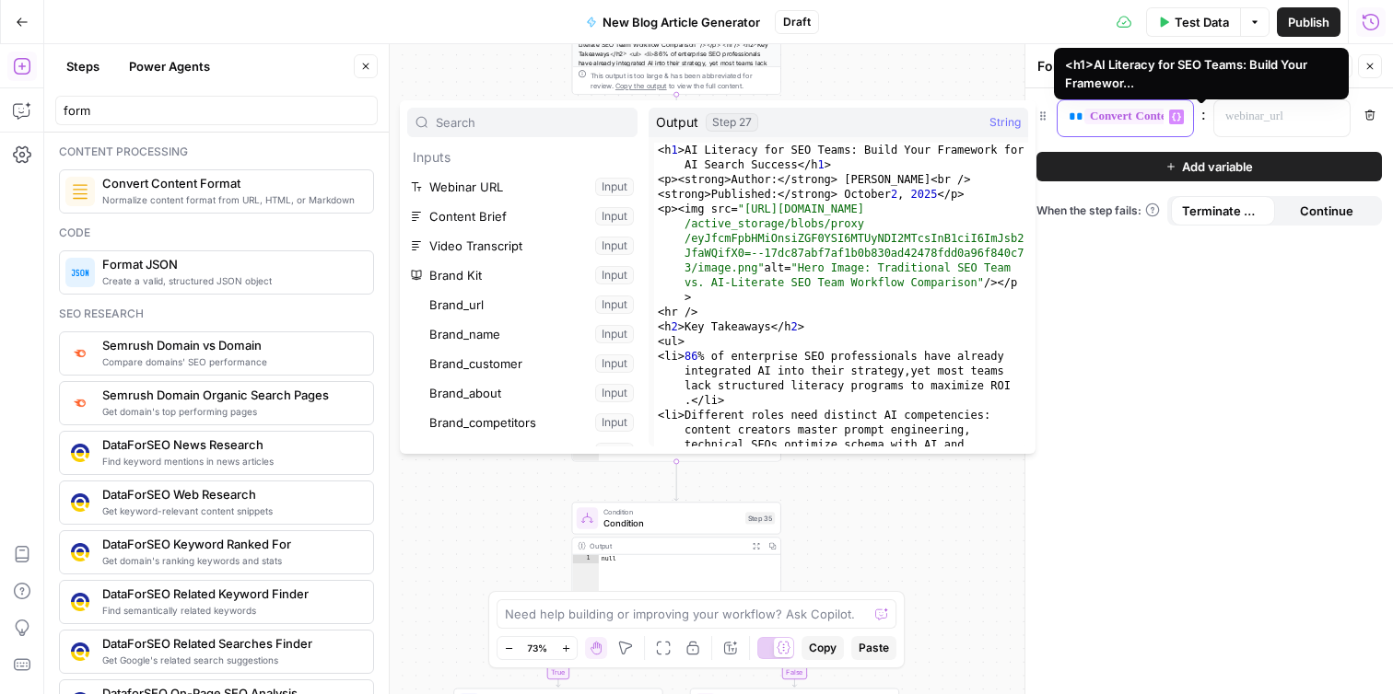
scroll to position [953, 0]
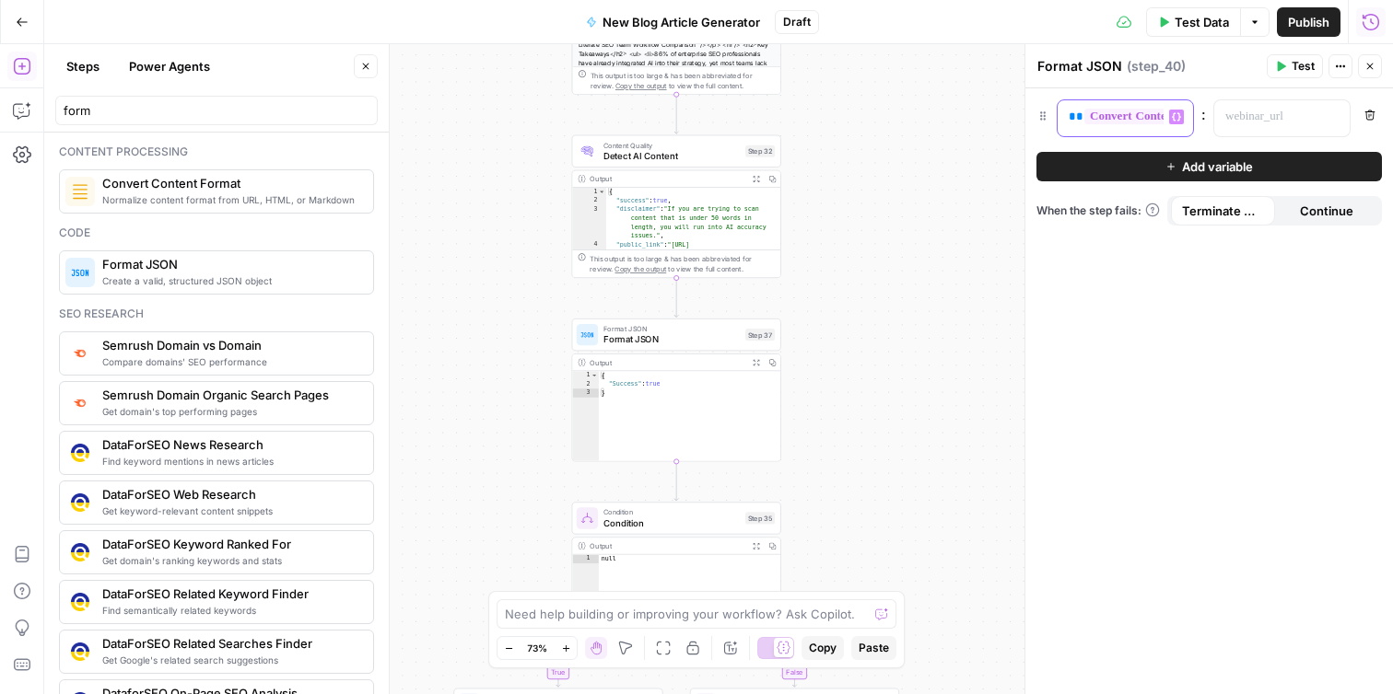
drag, startPoint x: 1152, startPoint y: 131, endPoint x: 1090, endPoint y: 105, distance: 67.7
click at [1090, 105] on div "**********" at bounding box center [1110, 118] width 106 height 36
click at [1069, 108] on p "**********" at bounding box center [1110, 117] width 84 height 18
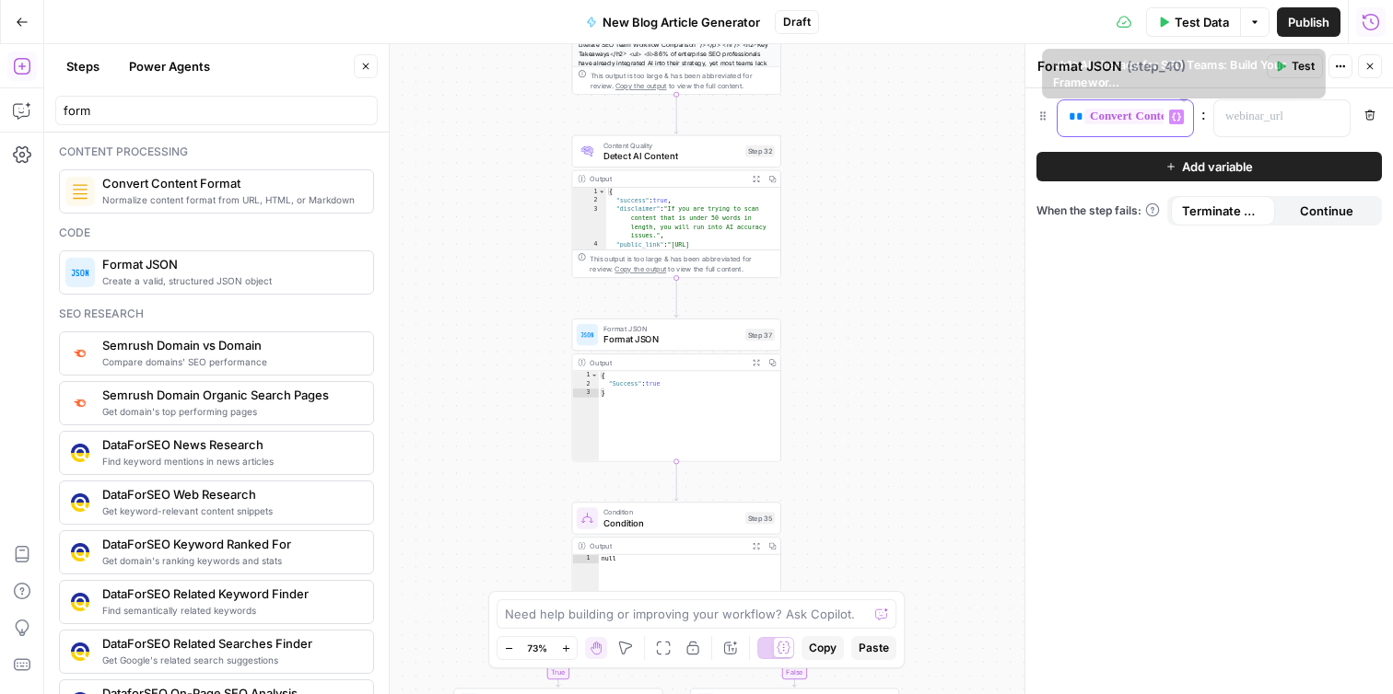
scroll to position [0, 169]
drag, startPoint x: 1068, startPoint y: 110, endPoint x: 1301, endPoint y: 123, distance: 233.4
click at [1301, 123] on div "**********" at bounding box center [1208, 118] width 345 height 38
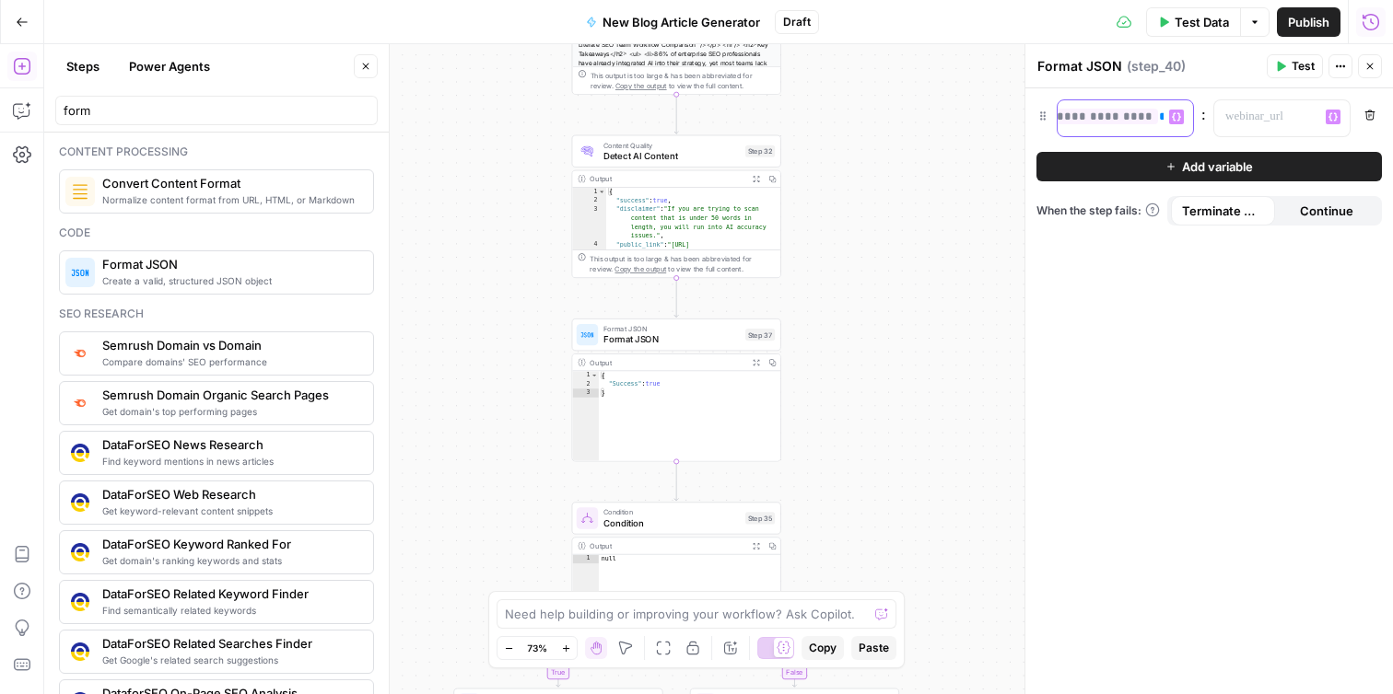
scroll to position [0, 0]
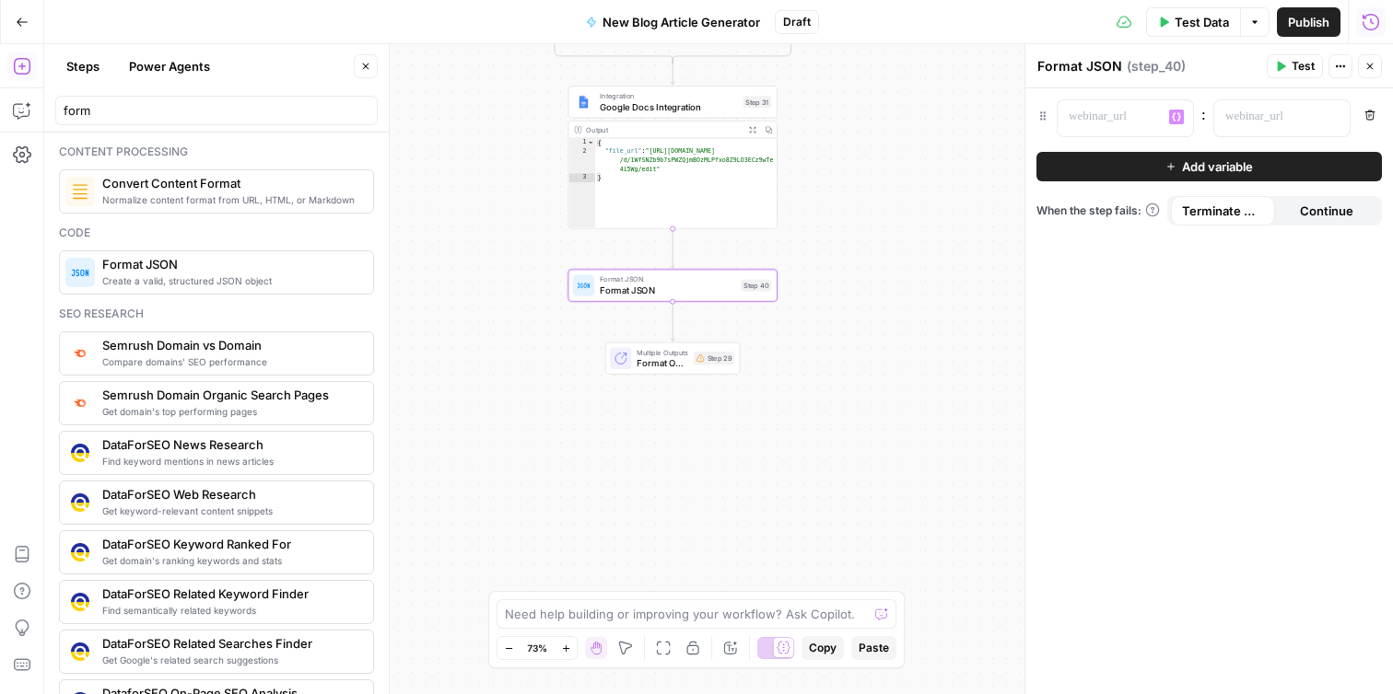
click at [732, 296] on span "Format JSON" at bounding box center [667, 291] width 135 height 14
click at [1089, 124] on p at bounding box center [1124, 117] width 113 height 18
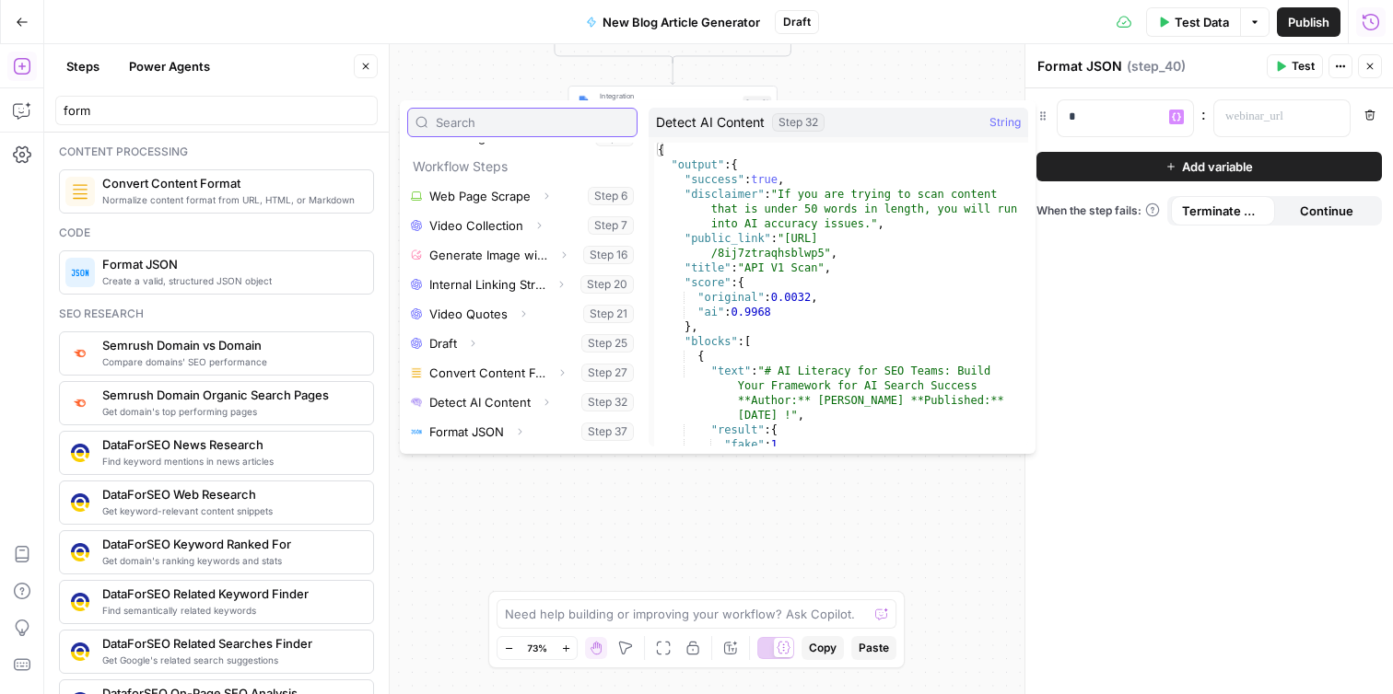
scroll to position [227, 0]
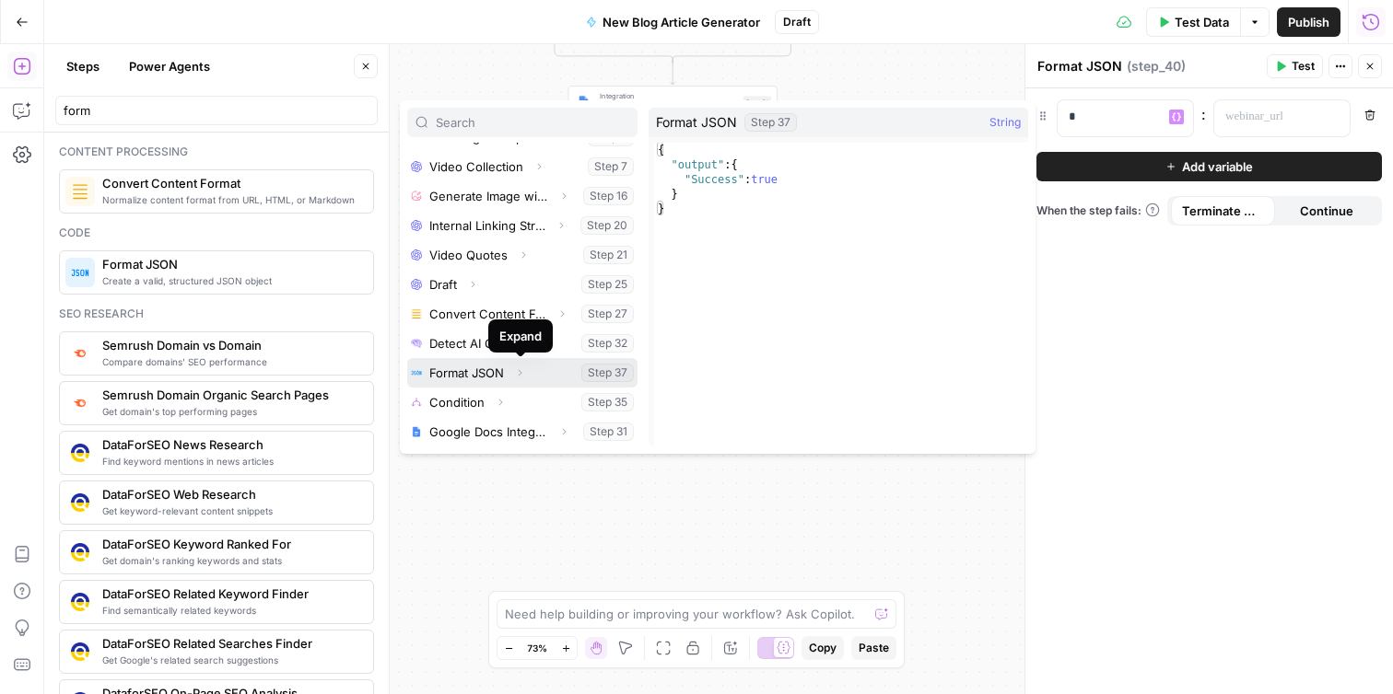
click at [522, 373] on icon "button" at bounding box center [521, 373] width 4 height 6
click at [522, 373] on icon "button" at bounding box center [519, 372] width 11 height 11
click at [519, 373] on icon "button" at bounding box center [519, 373] width 11 height 11
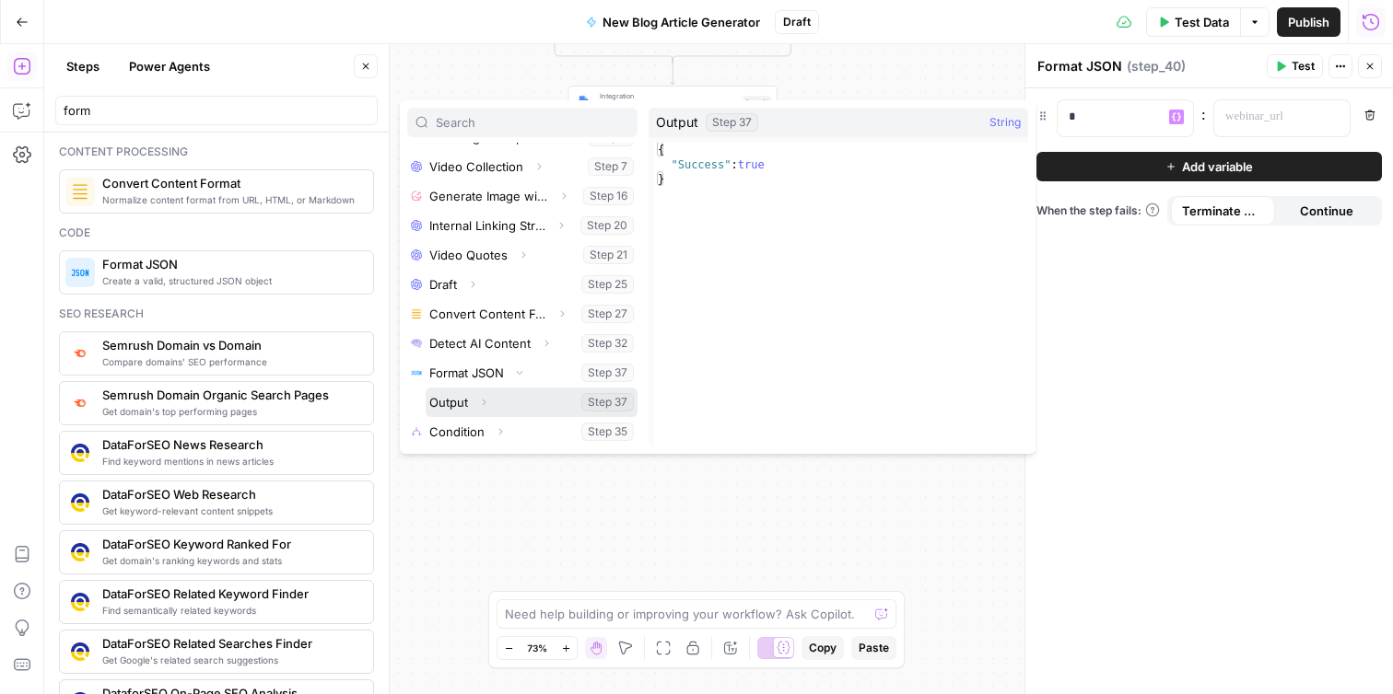
click at [484, 401] on icon "button" at bounding box center [483, 402] width 11 height 11
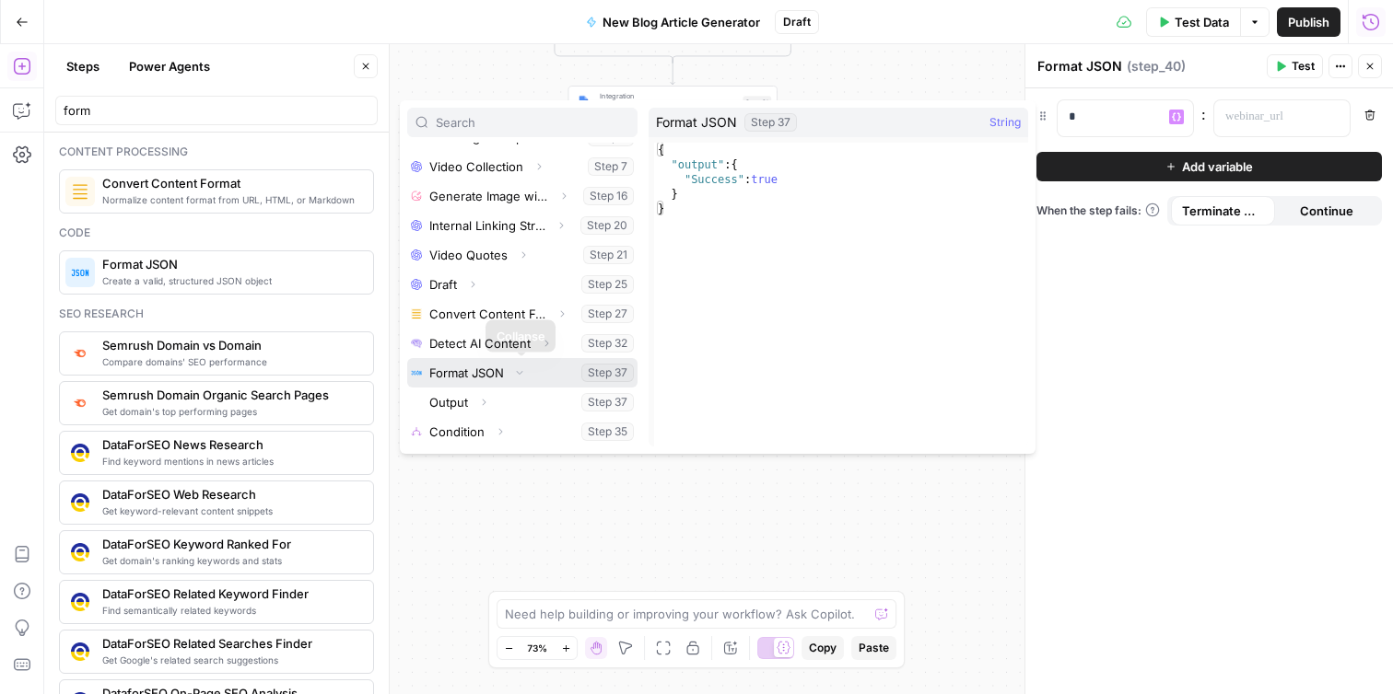
click at [518, 379] on button "Collapse" at bounding box center [520, 373] width 24 height 24
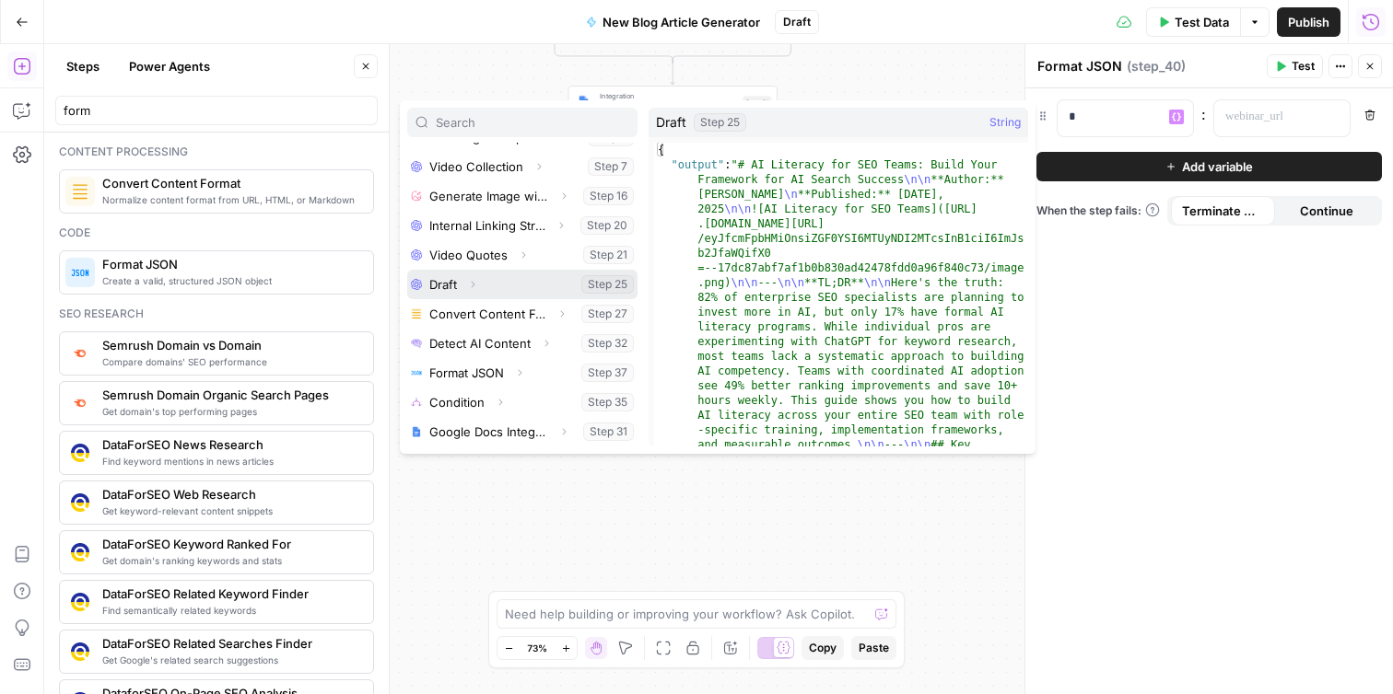
click at [473, 284] on icon "button" at bounding box center [472, 284] width 11 height 11
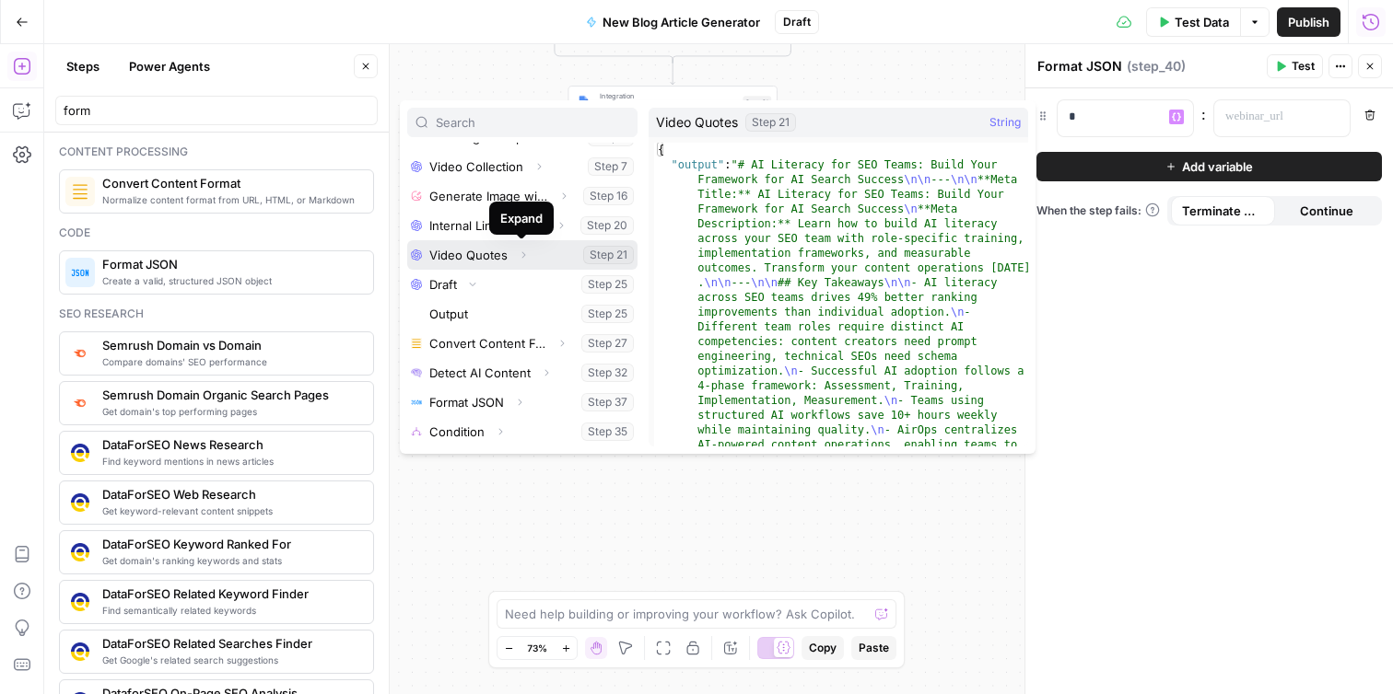
click at [521, 258] on icon "button" at bounding box center [523, 255] width 11 height 11
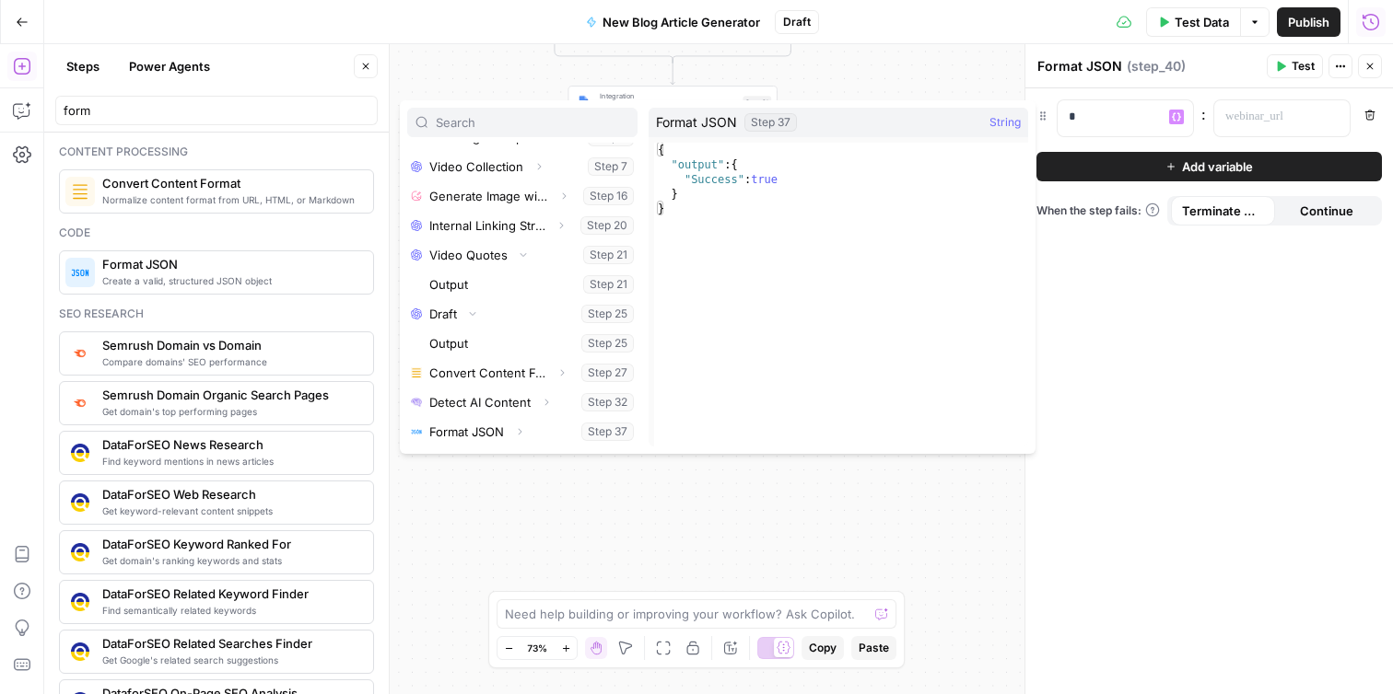
click at [632, 561] on div "**********" at bounding box center [718, 369] width 1348 height 650
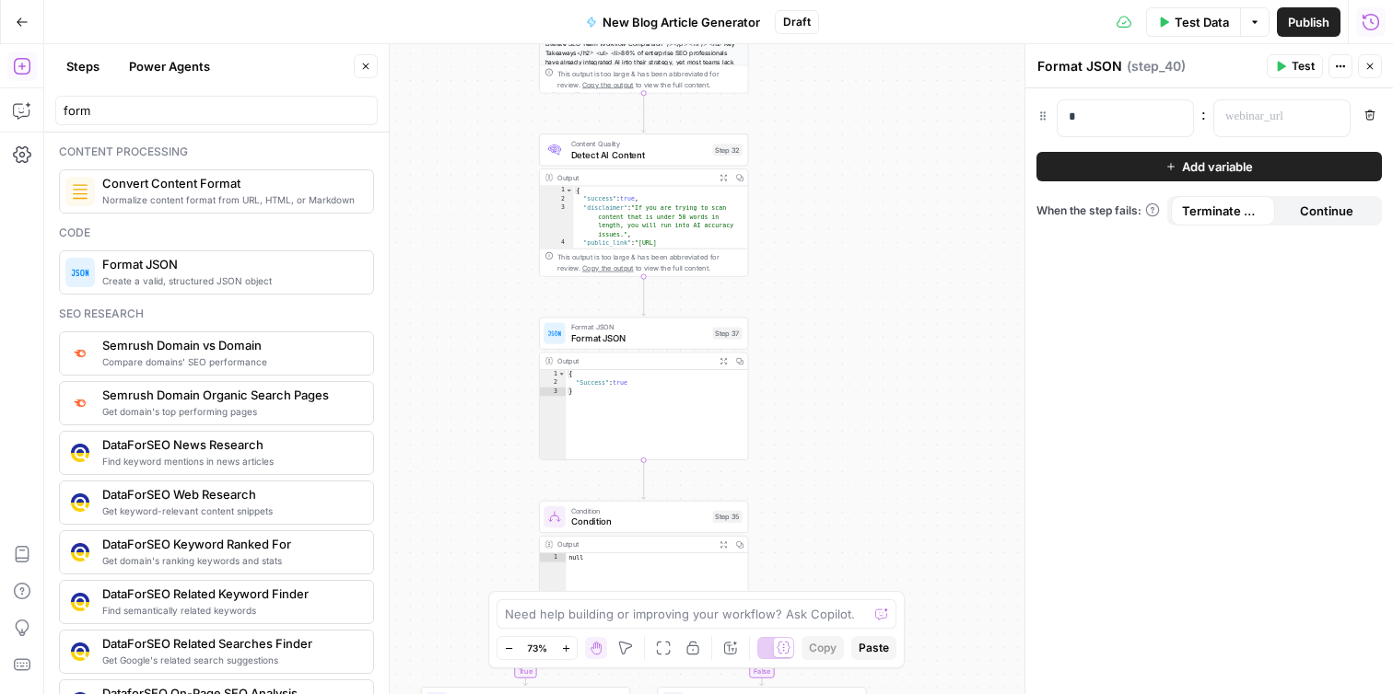
click at [648, 148] on span "Detect AI Content" at bounding box center [639, 155] width 136 height 14
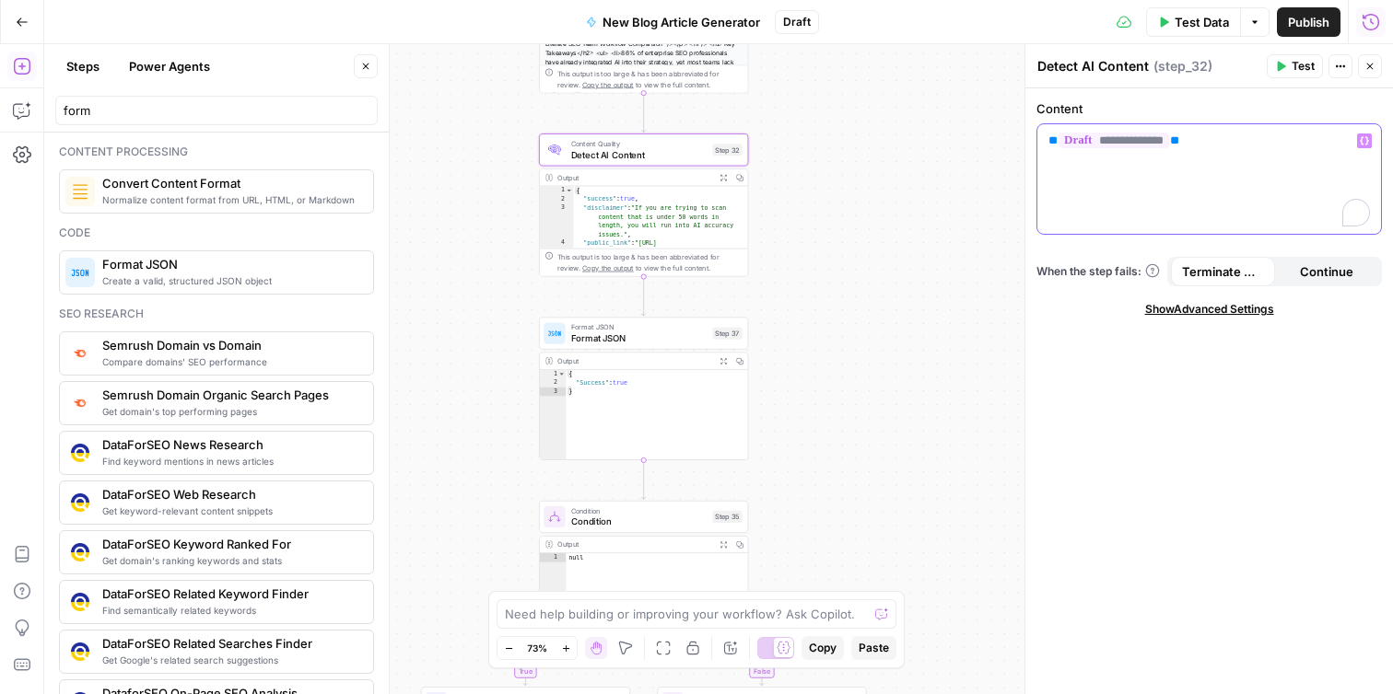
click at [1161, 156] on div "**********" at bounding box center [1209, 179] width 344 height 110
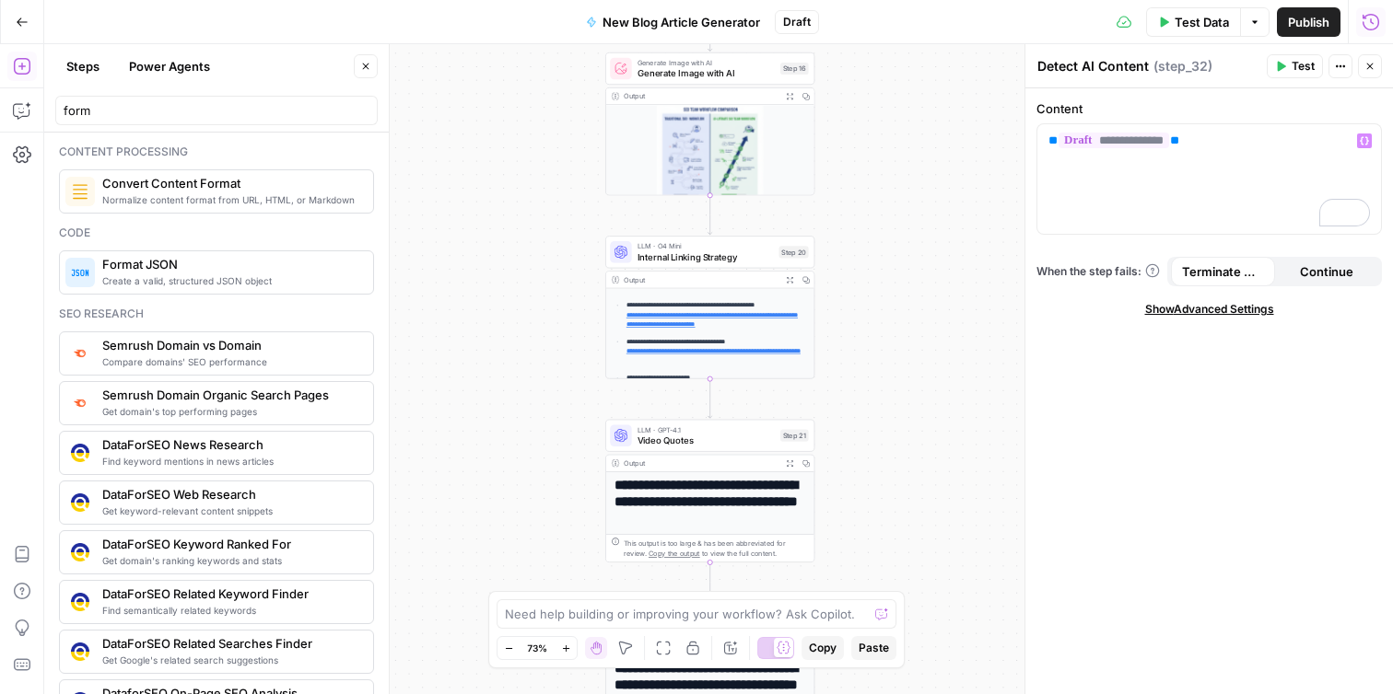
click at [1383, 63] on header "Detect AI Content Detect AI Content ( step_32 ) Test Actions Close" at bounding box center [1209, 66] width 368 height 44
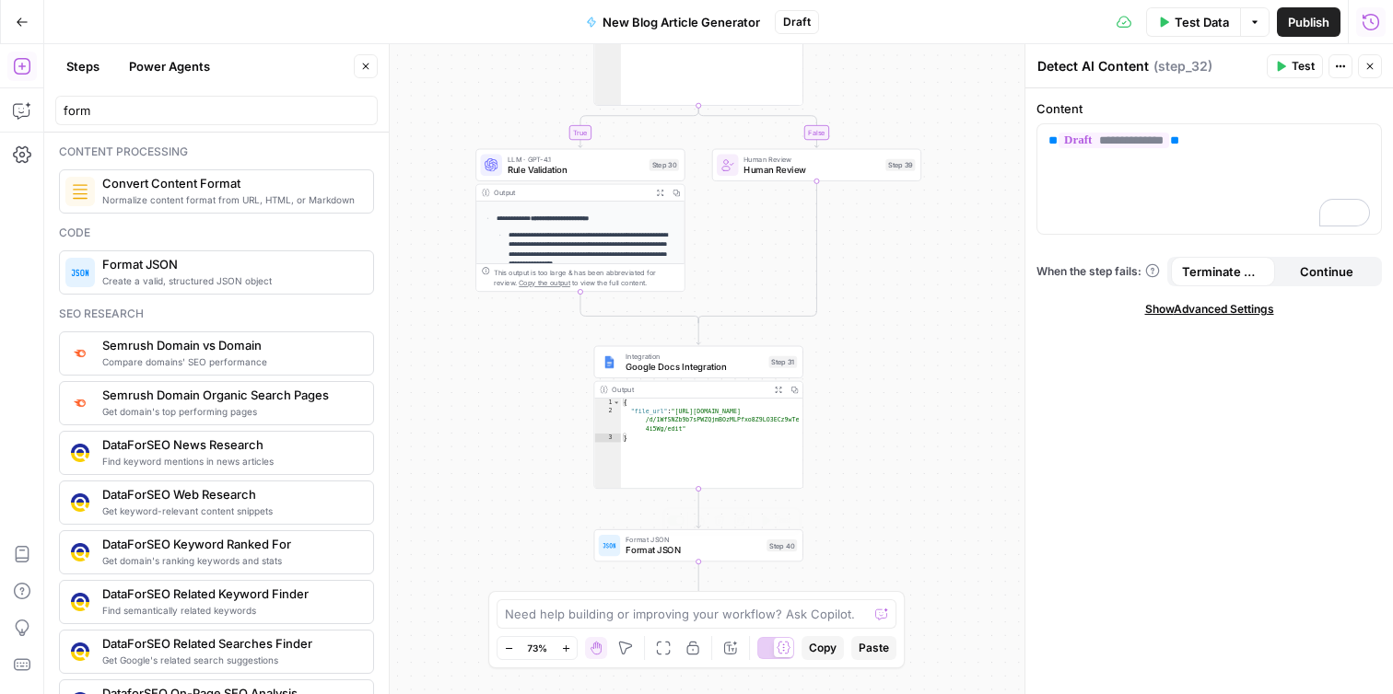
click at [754, 549] on span "Format JSON" at bounding box center [692, 550] width 135 height 14
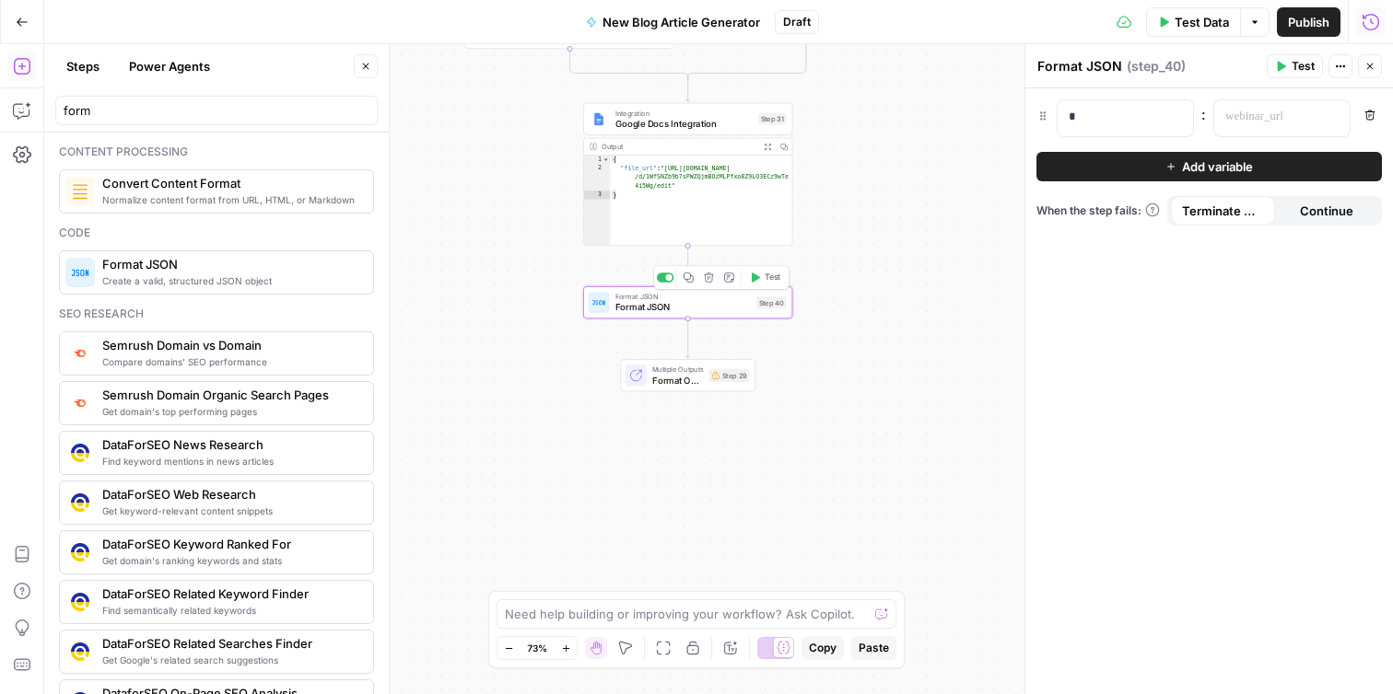
click at [706, 284] on button "Delete step" at bounding box center [709, 278] width 18 height 18
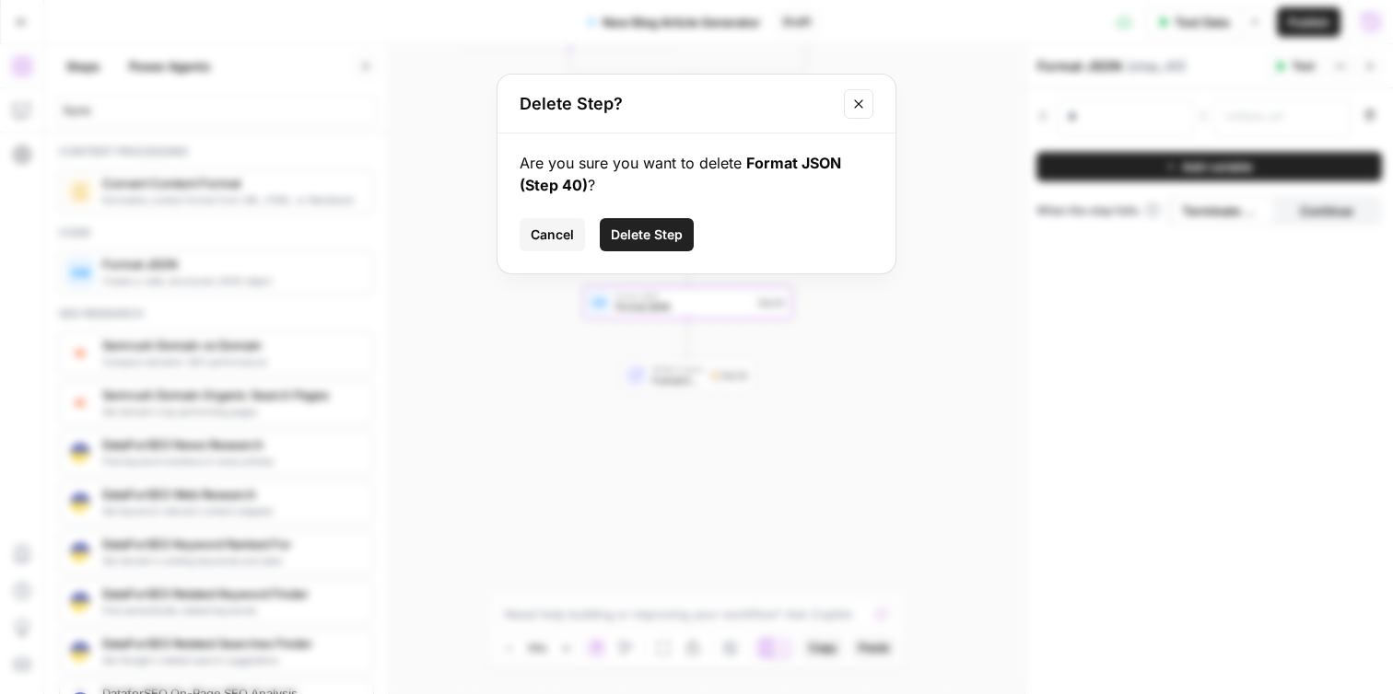
click at [638, 237] on span "Delete Step" at bounding box center [647, 235] width 72 height 18
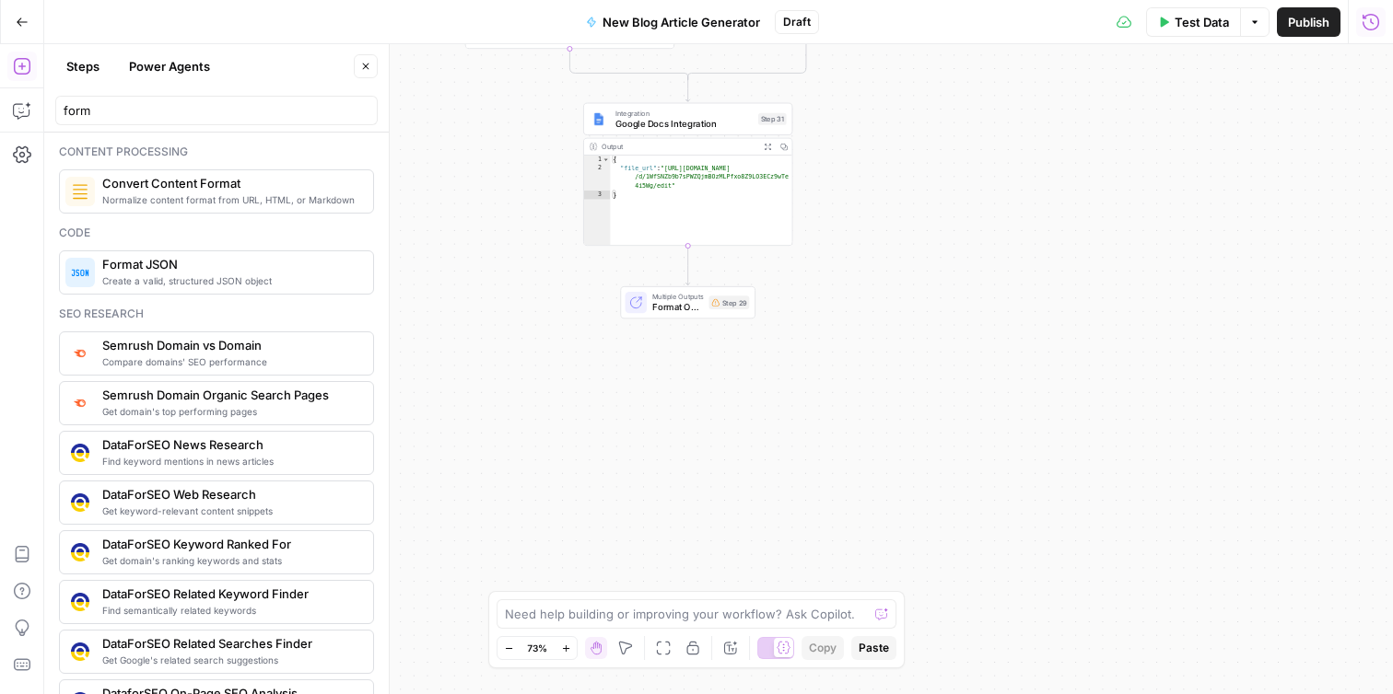
click at [1253, 22] on icon "button" at bounding box center [1255, 21] width 6 height 3
click at [1253, 23] on icon "button" at bounding box center [1254, 22] width 11 height 11
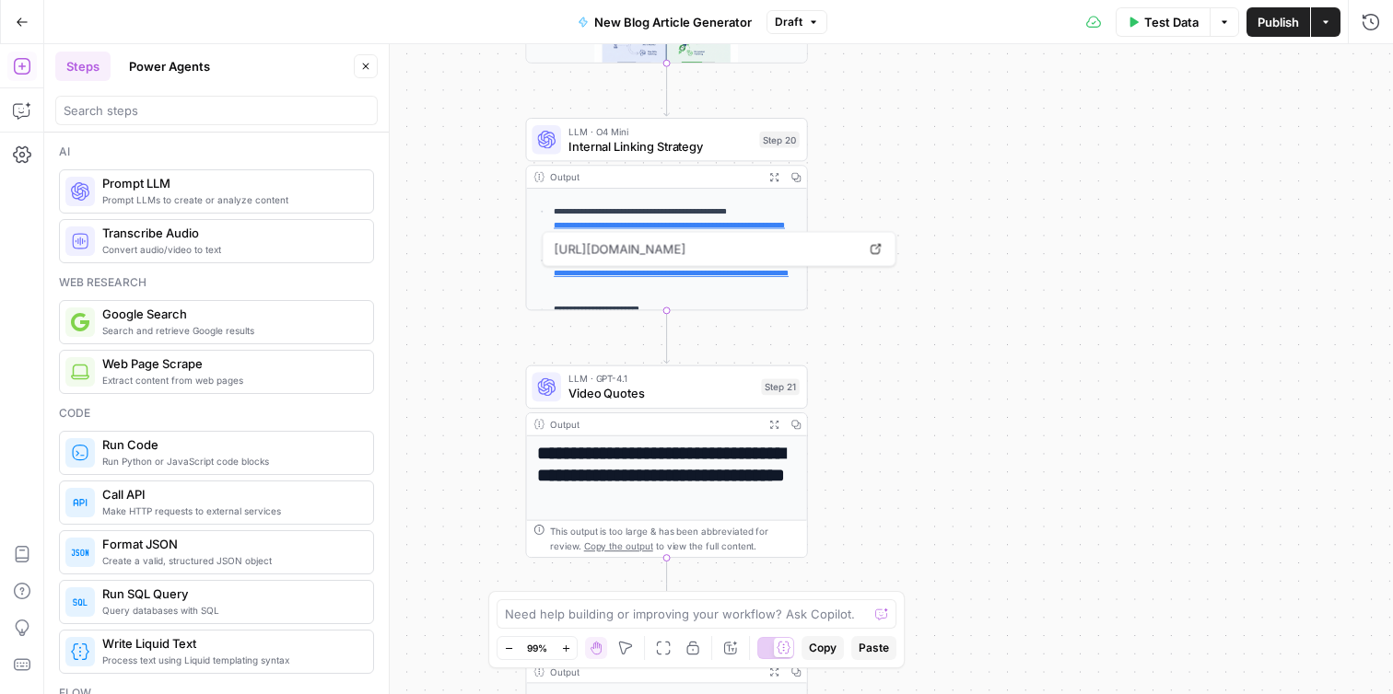
click at [954, 382] on div "**********" at bounding box center [718, 369] width 1348 height 650
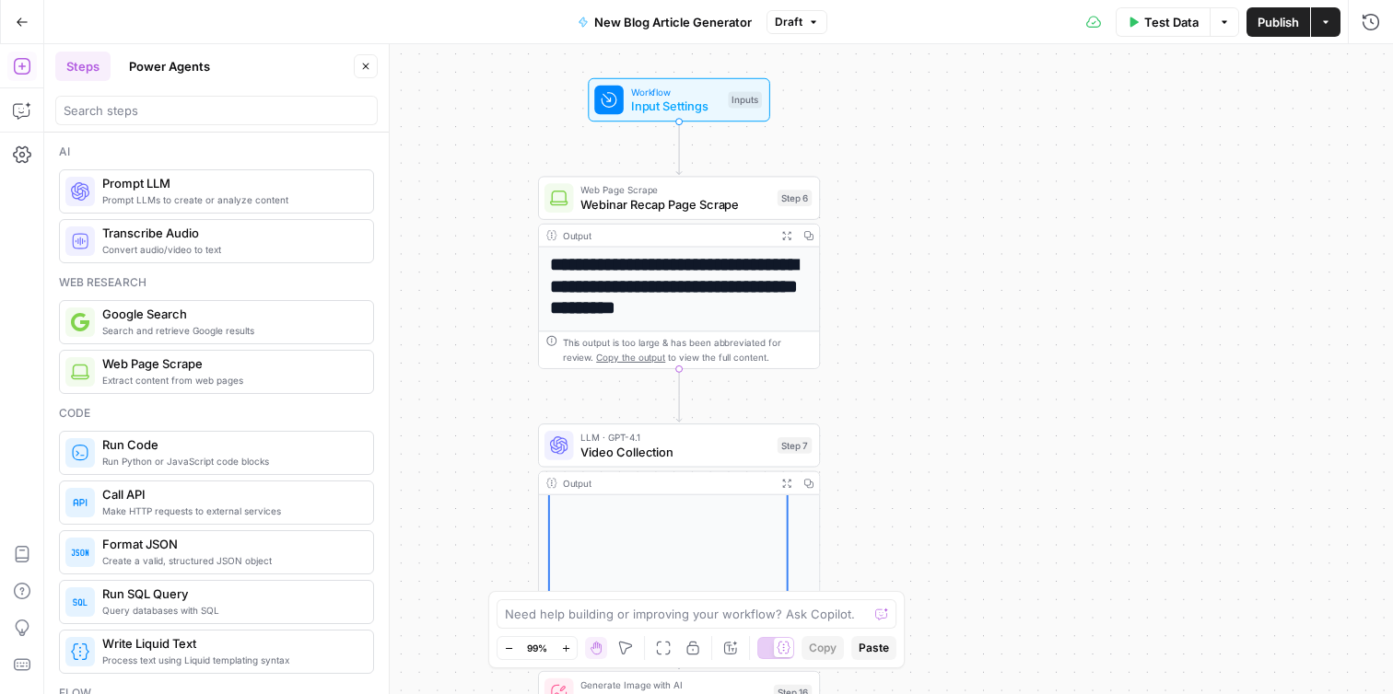
click at [1327, 20] on icon "button" at bounding box center [1326, 21] width 6 height 3
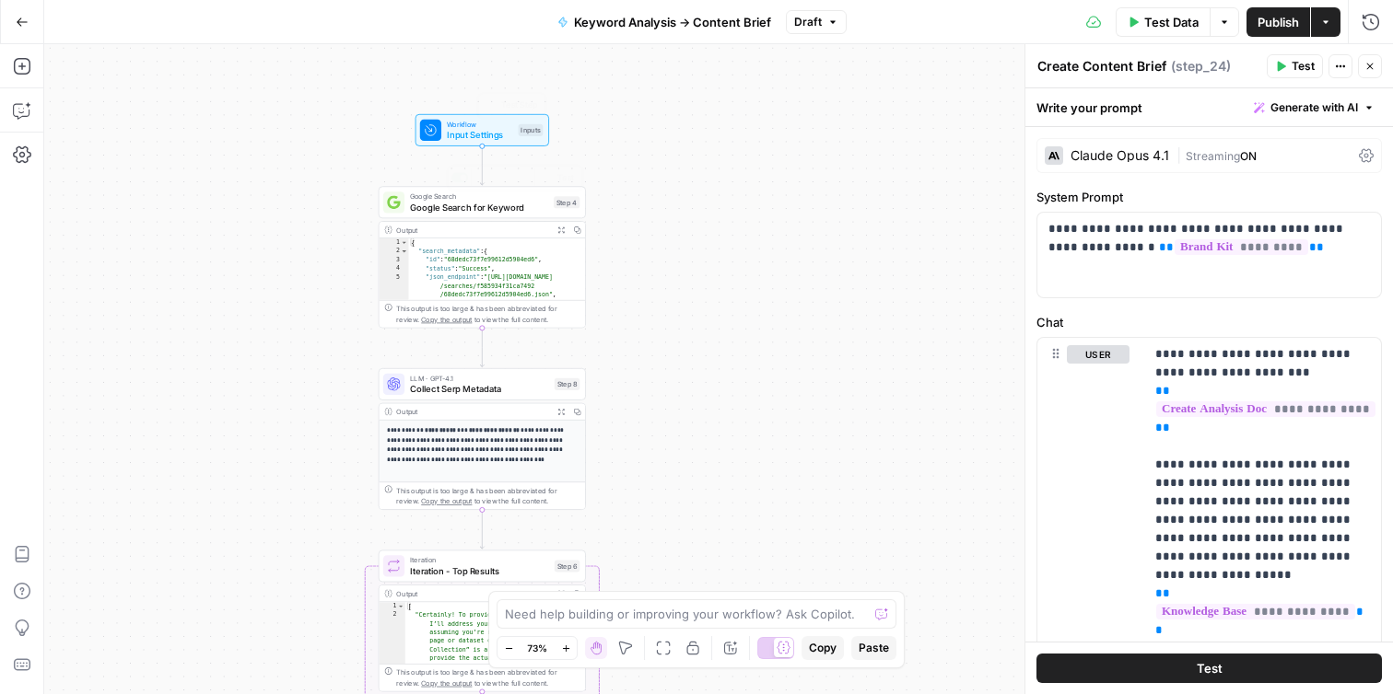
scroll to position [278, 0]
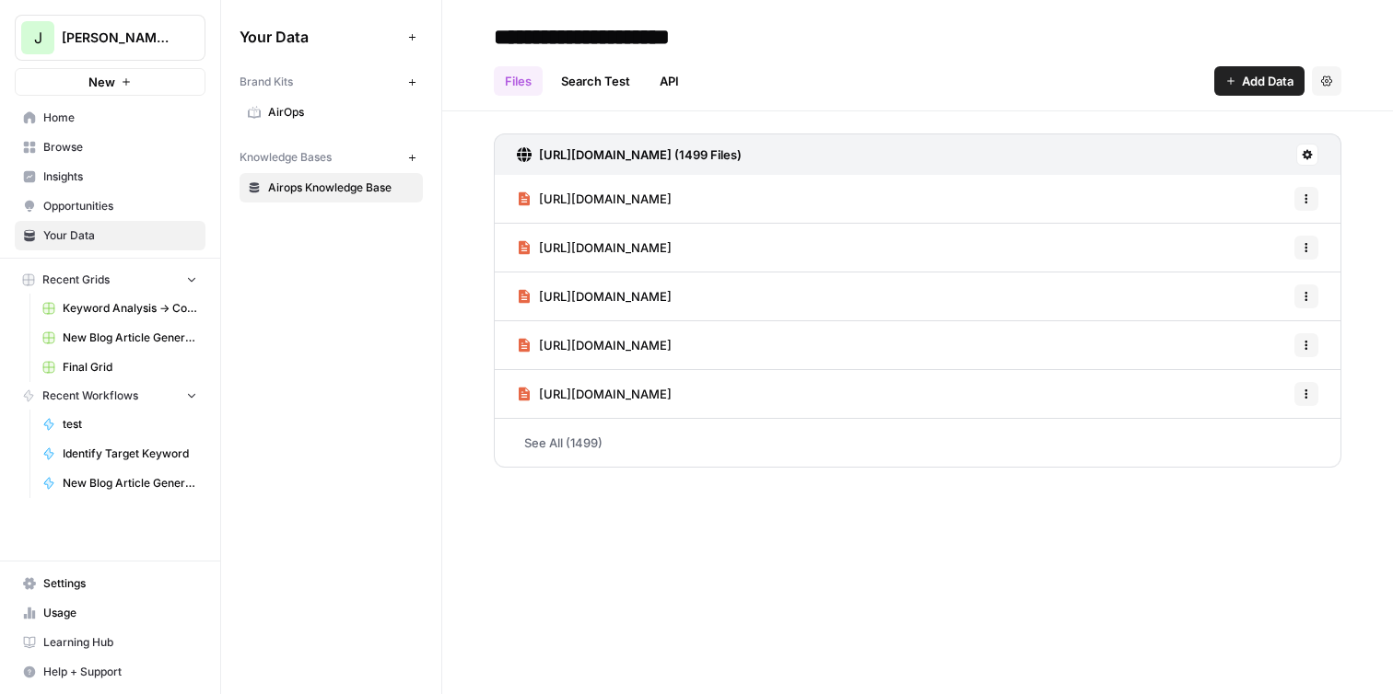
click at [89, 147] on span "Browse" at bounding box center [120, 147] width 154 height 17
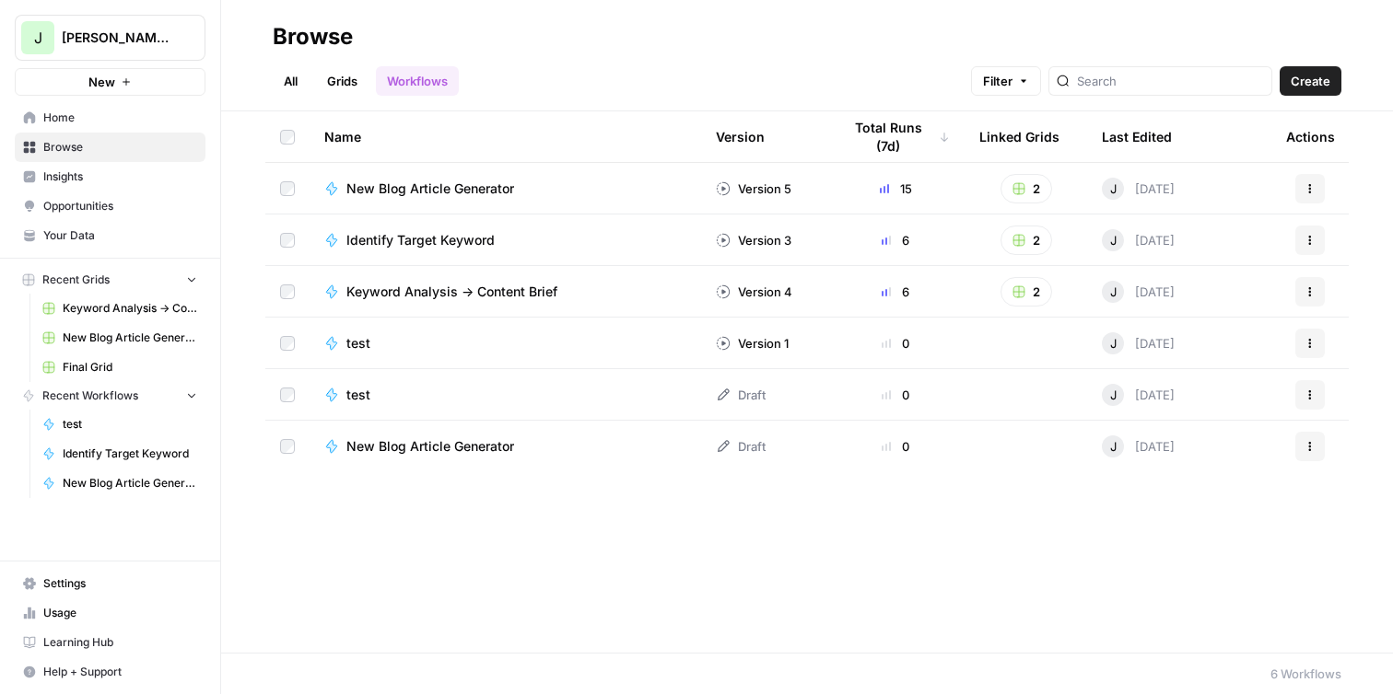
click at [424, 293] on span "Keyword Analysis -> Content Brief" at bounding box center [451, 292] width 211 height 18
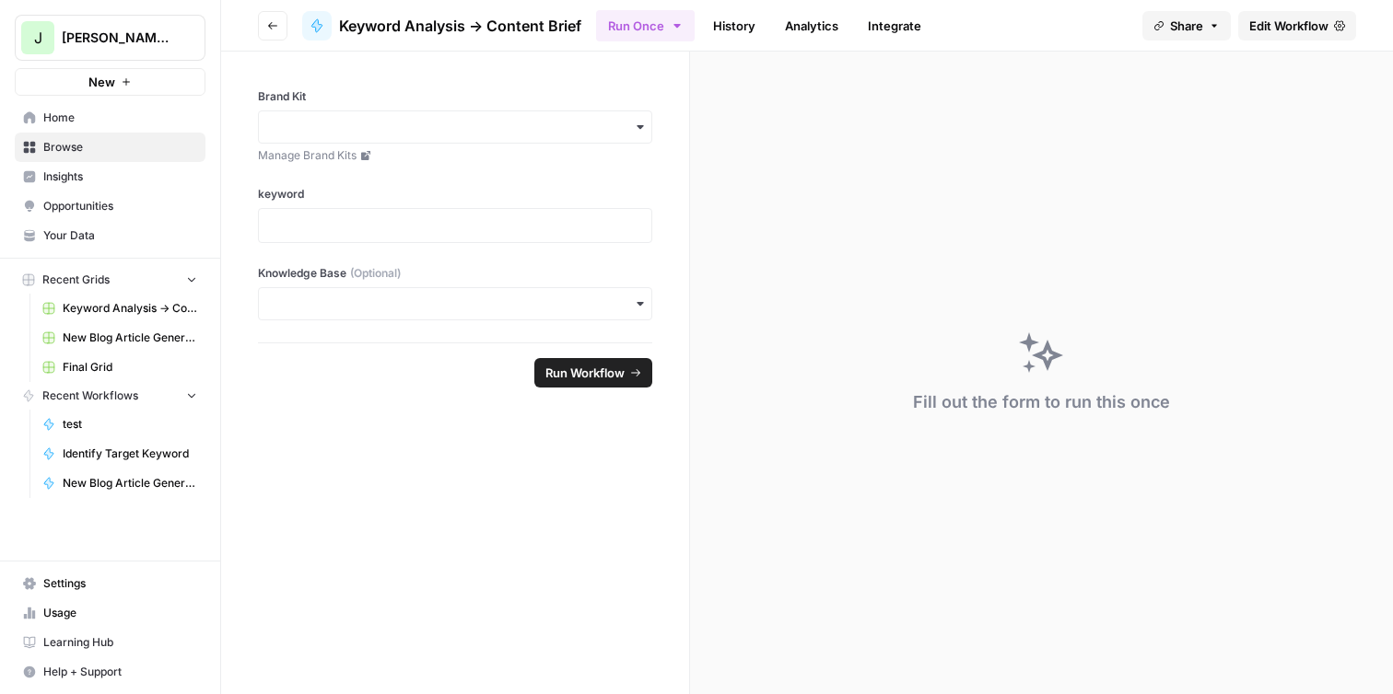
click at [1263, 21] on span "Edit Workflow" at bounding box center [1288, 26] width 79 height 18
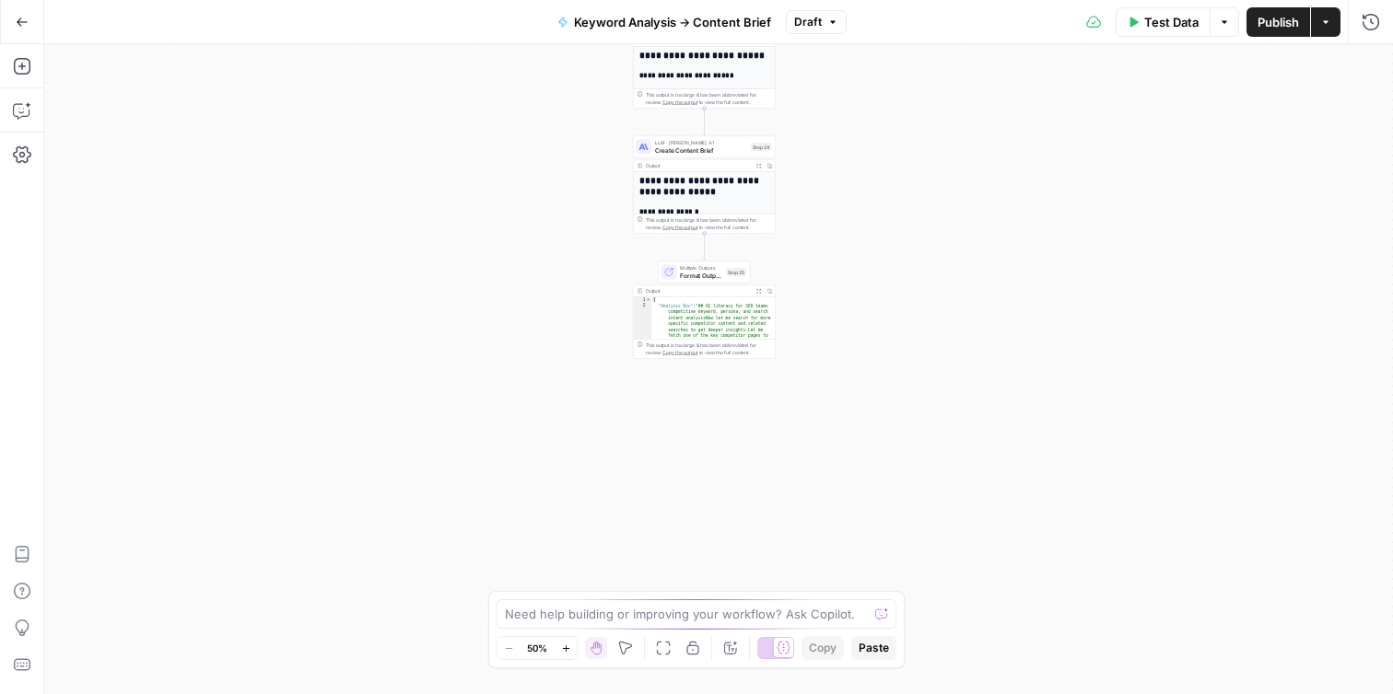
click at [719, 275] on span "Format Outputs" at bounding box center [701, 275] width 42 height 9
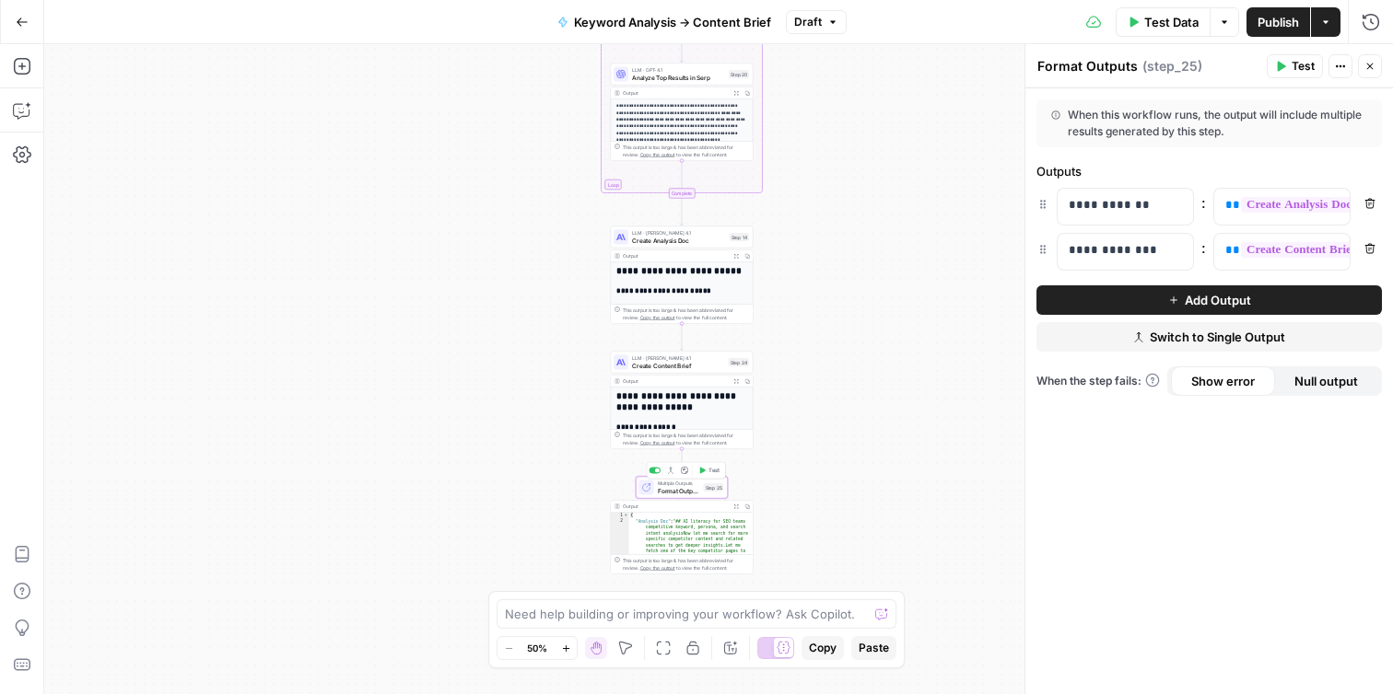
click at [680, 488] on span "Format Outputs" at bounding box center [679, 490] width 42 height 9
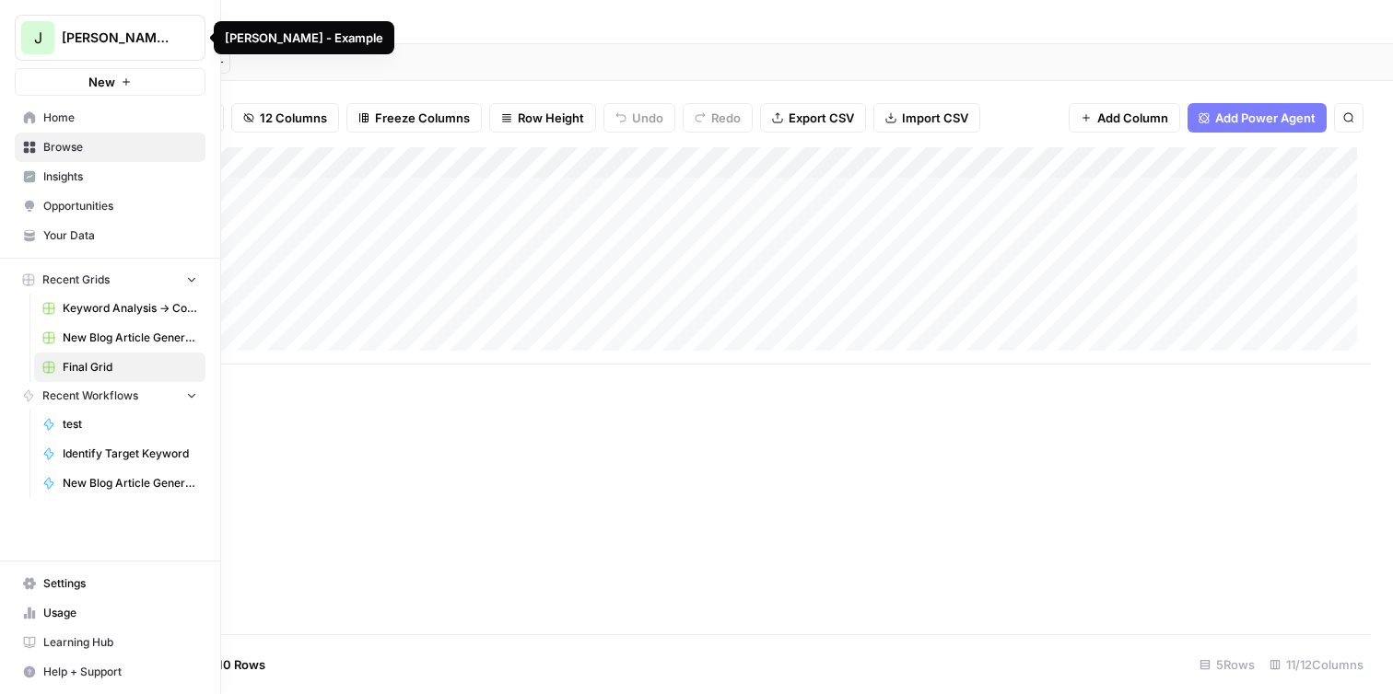
click at [87, 239] on span "Your Data" at bounding box center [120, 236] width 154 height 17
